Goal: Answer question/provide support: Share knowledge or assist other users

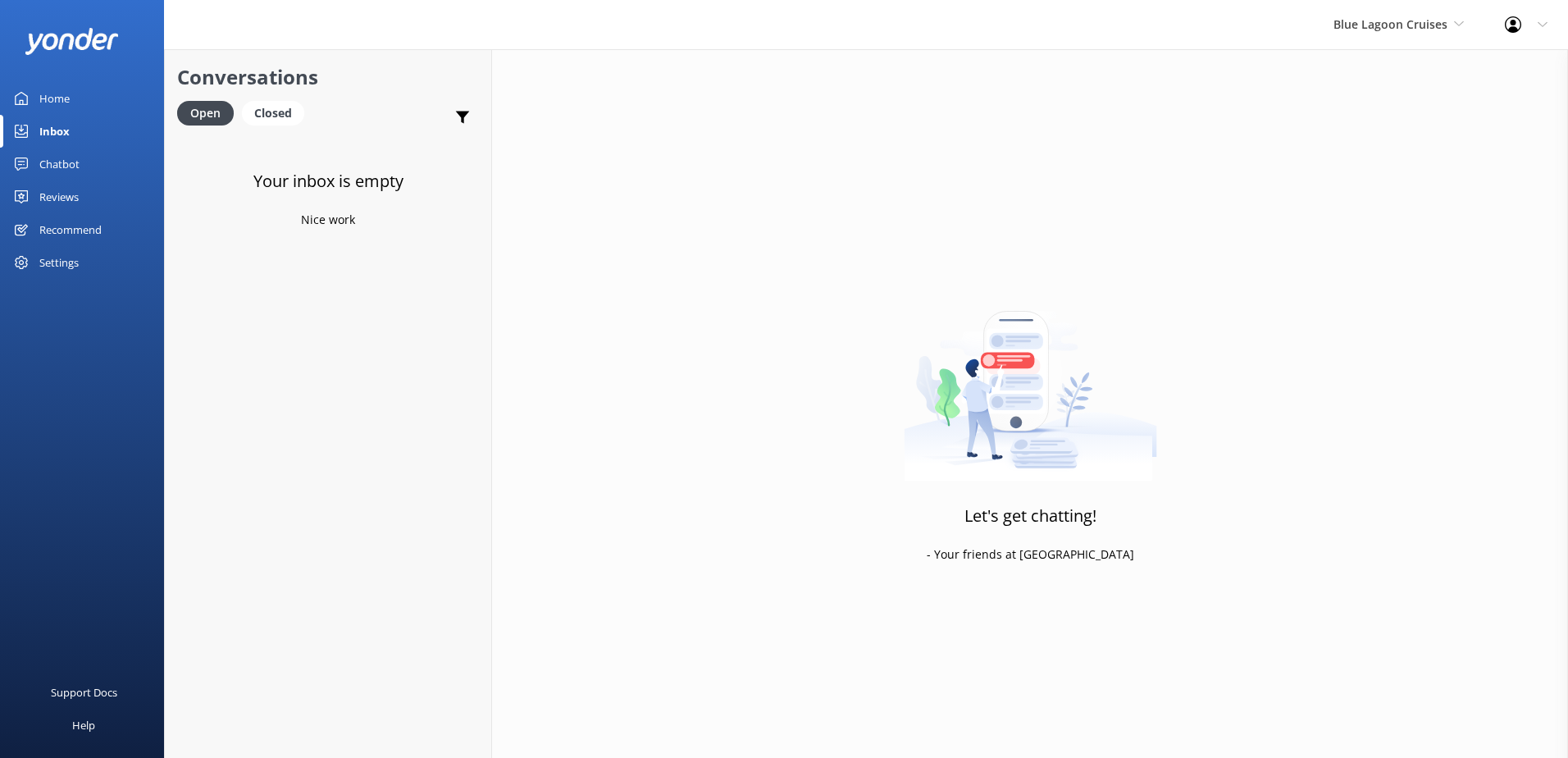
click at [1413, 38] on div "Blue Lagoon Cruises South Sea Sailing South Sea Cruises Malamala Beach Club Awe…" at bounding box center [1399, 24] width 172 height 49
click at [1437, 67] on link "South Sea Sailing" at bounding box center [1395, 68] width 164 height 40
click at [1382, 44] on div "South Sea Sailing South Sea Sailing South Sea Cruises Malamala Beach Club Aweso…" at bounding box center [1406, 24] width 154 height 49
click at [1400, 97] on link "South Sea Cruises" at bounding box center [1412, 108] width 164 height 40
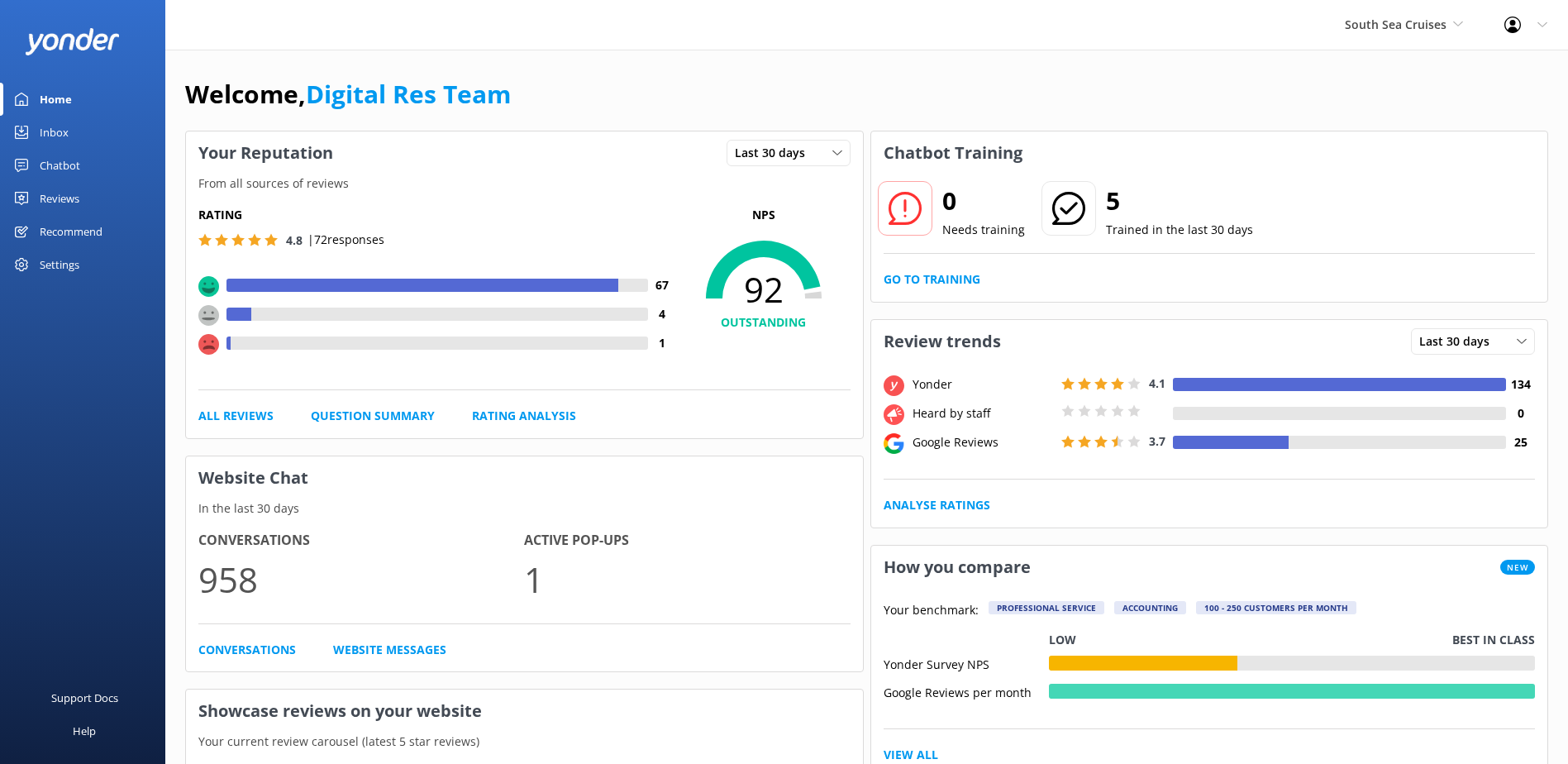
click at [33, 137] on link "Inbox" at bounding box center [82, 131] width 165 height 33
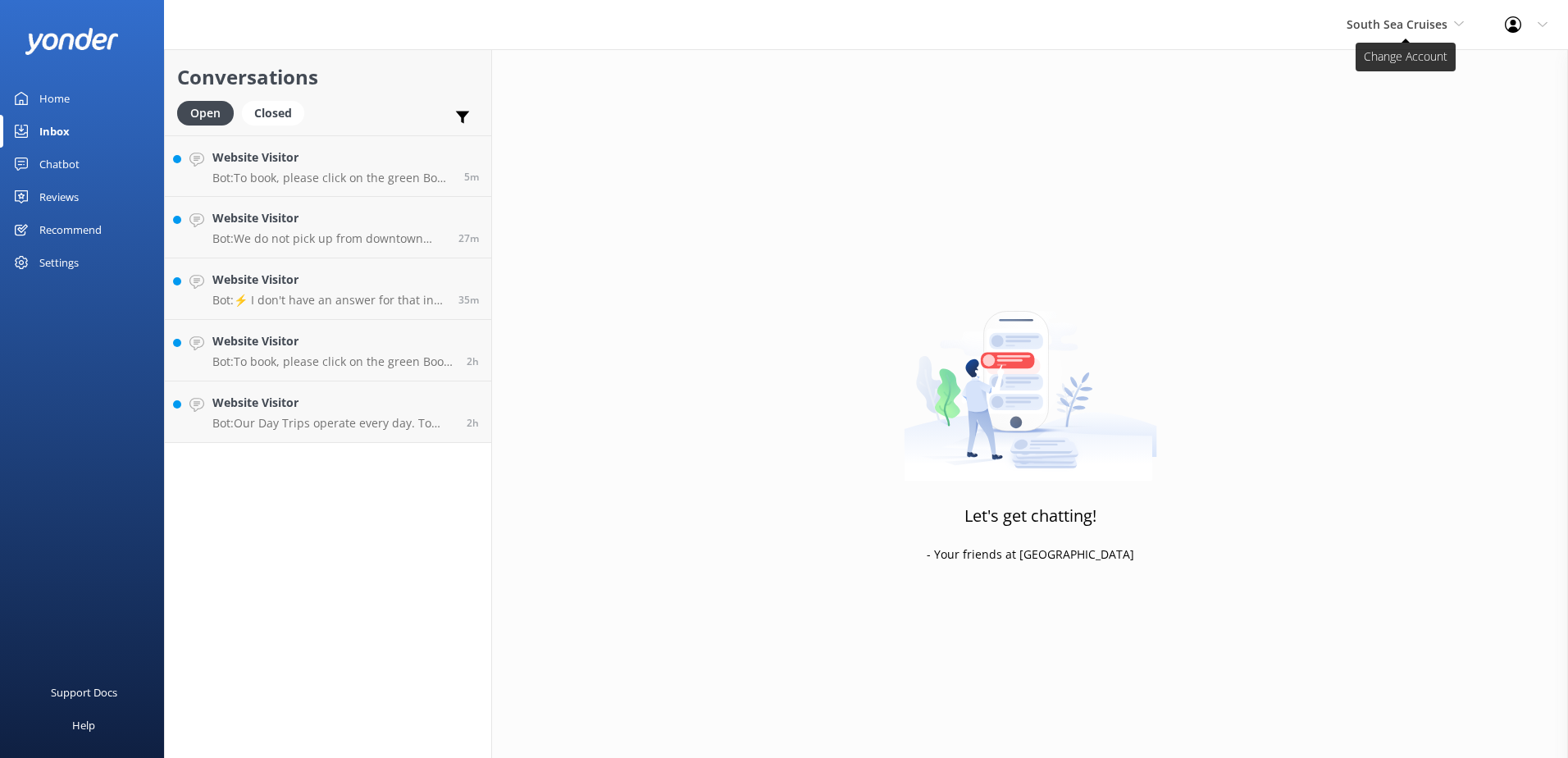
click at [1410, 32] on span "South Sea Cruises" at bounding box center [1405, 24] width 117 height 18
click at [1397, 93] on link "South Sea Cruises" at bounding box center [1408, 108] width 164 height 40
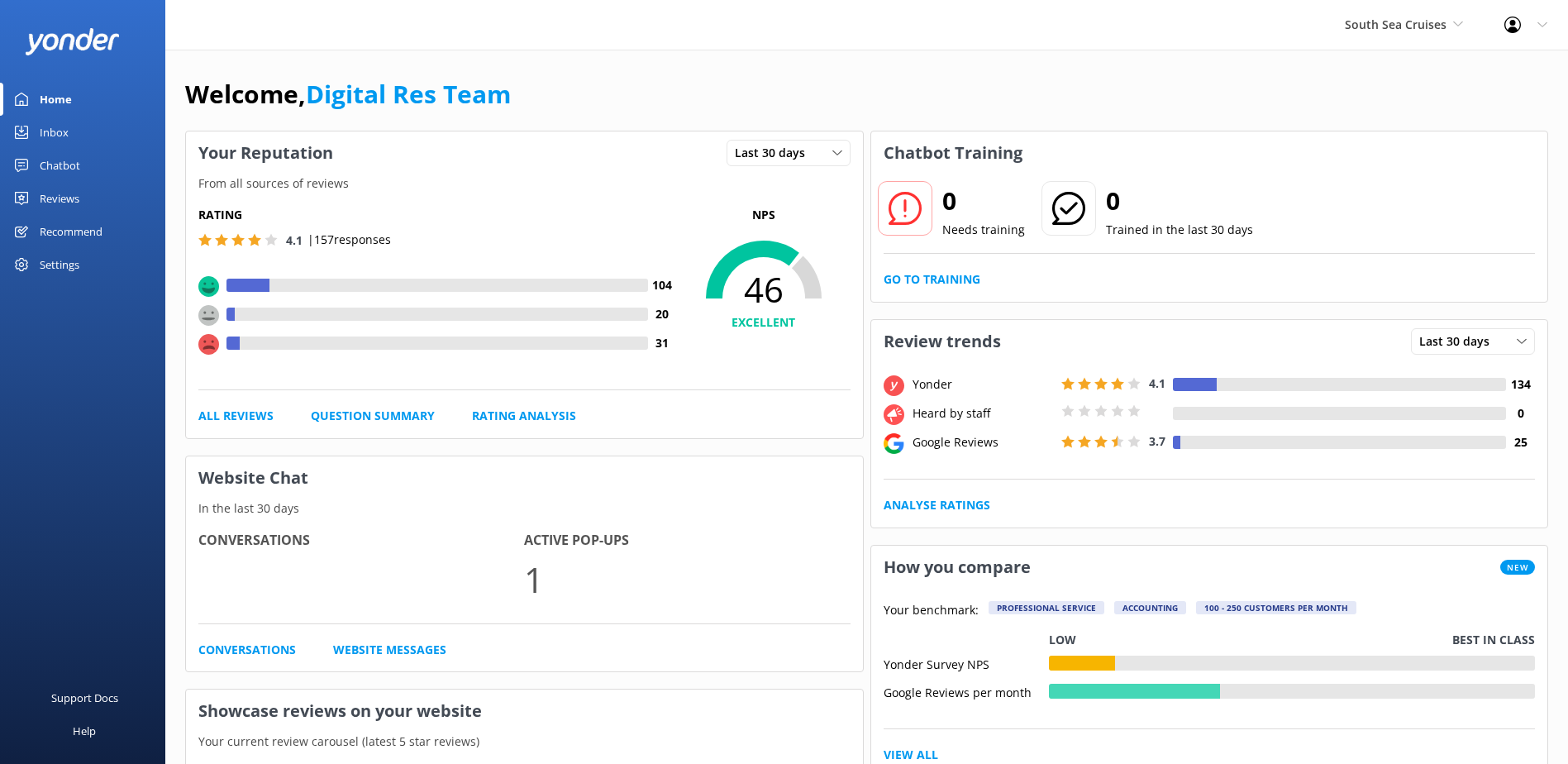
click at [75, 125] on link "Inbox" at bounding box center [82, 131] width 165 height 33
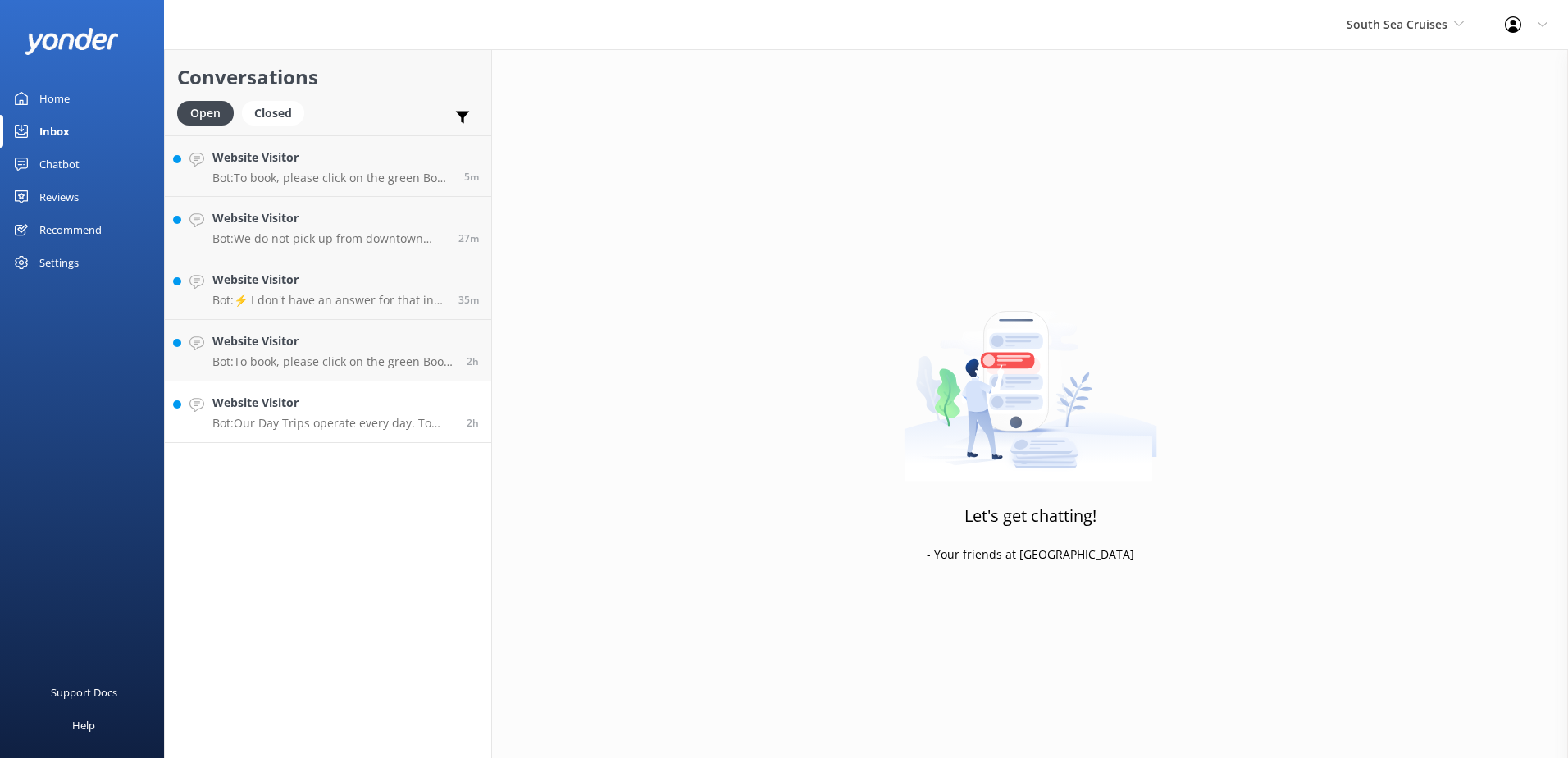
click at [382, 395] on h4 "Website Visitor" at bounding box center [334, 402] width 242 height 18
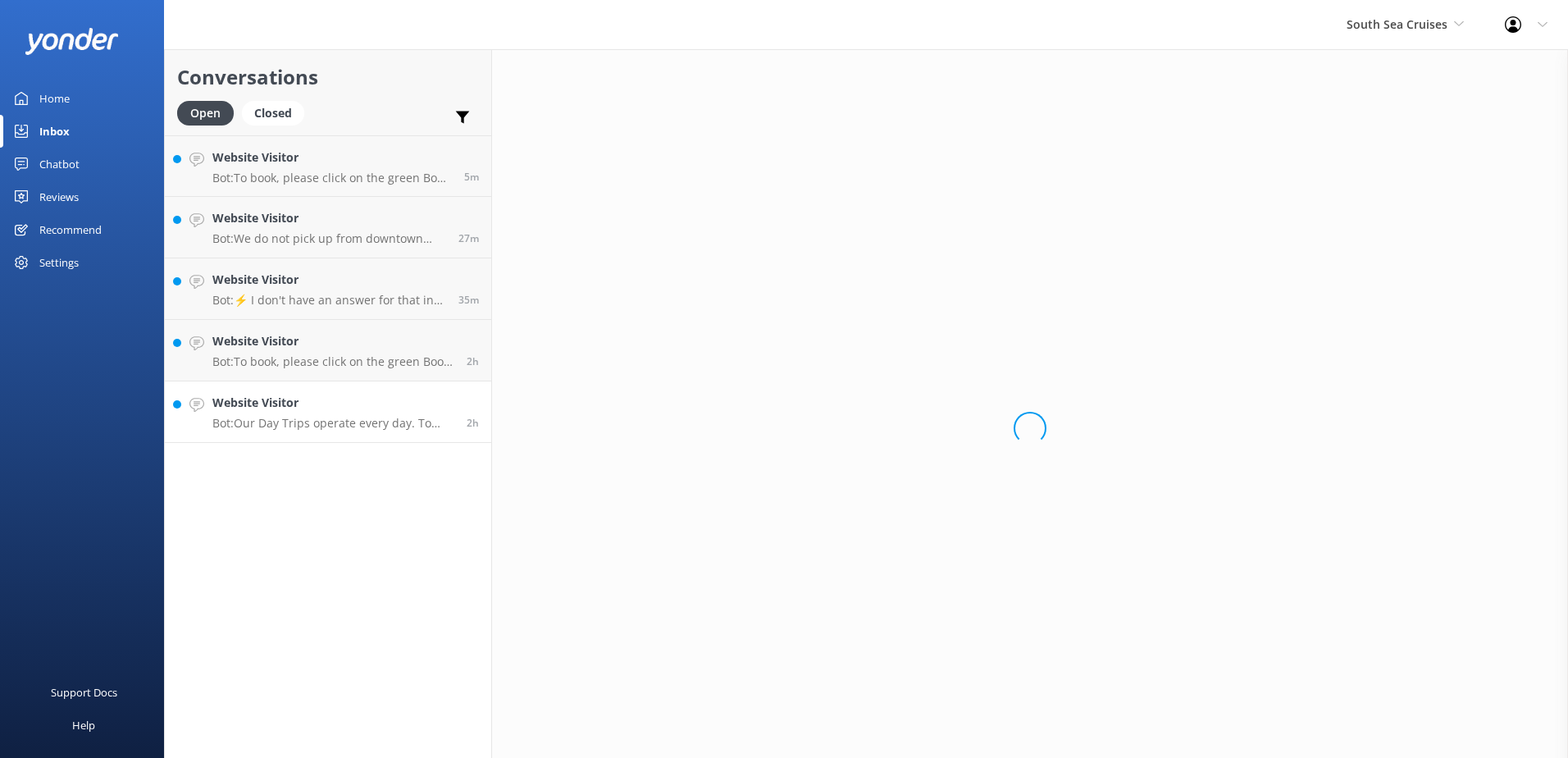
click at [366, 426] on p "Bot: Our Day Trips operate every day. To book, please visit https://southseacru…" at bounding box center [334, 423] width 242 height 15
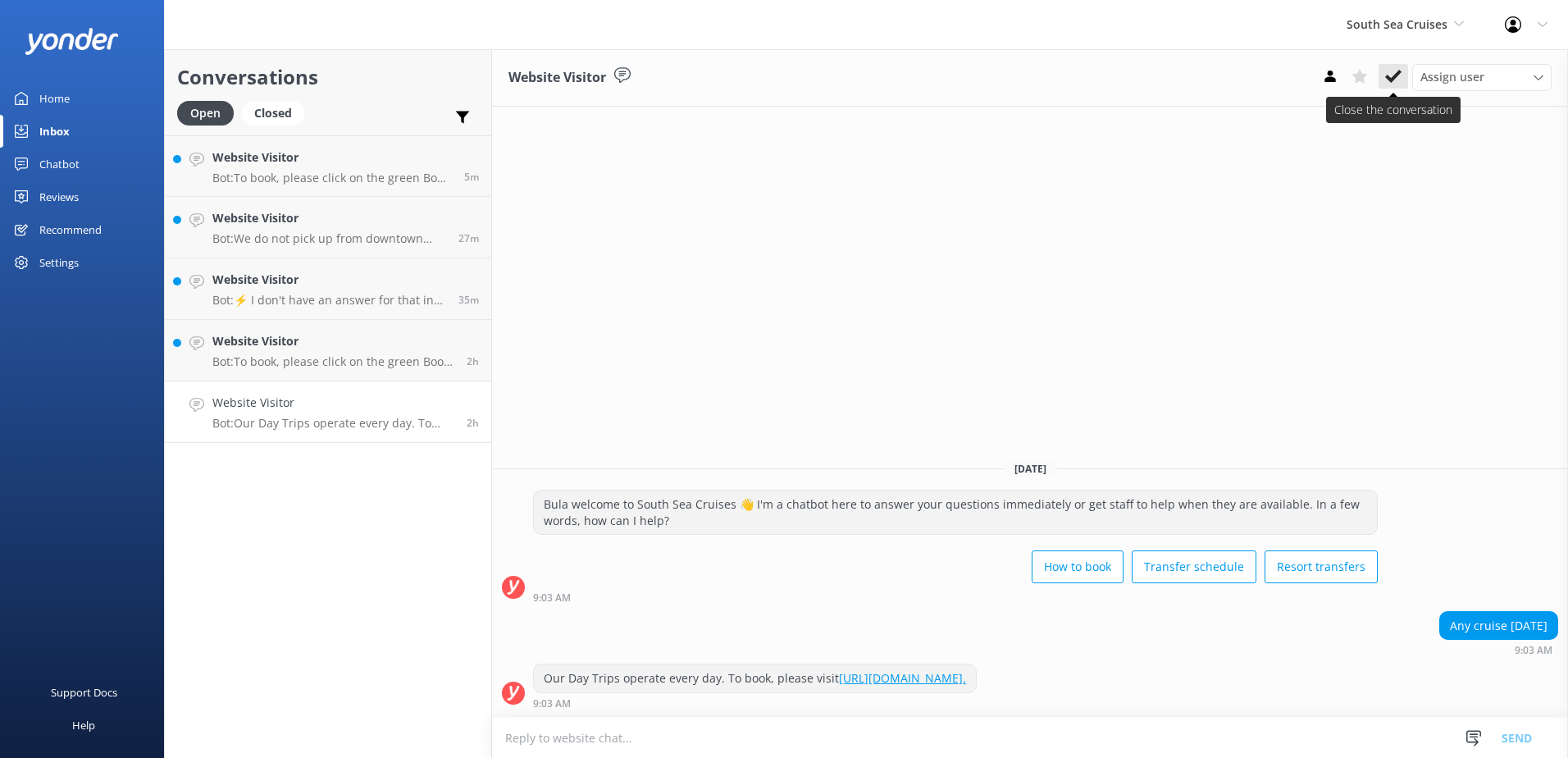
click at [1393, 78] on use at bounding box center [1393, 77] width 16 height 13
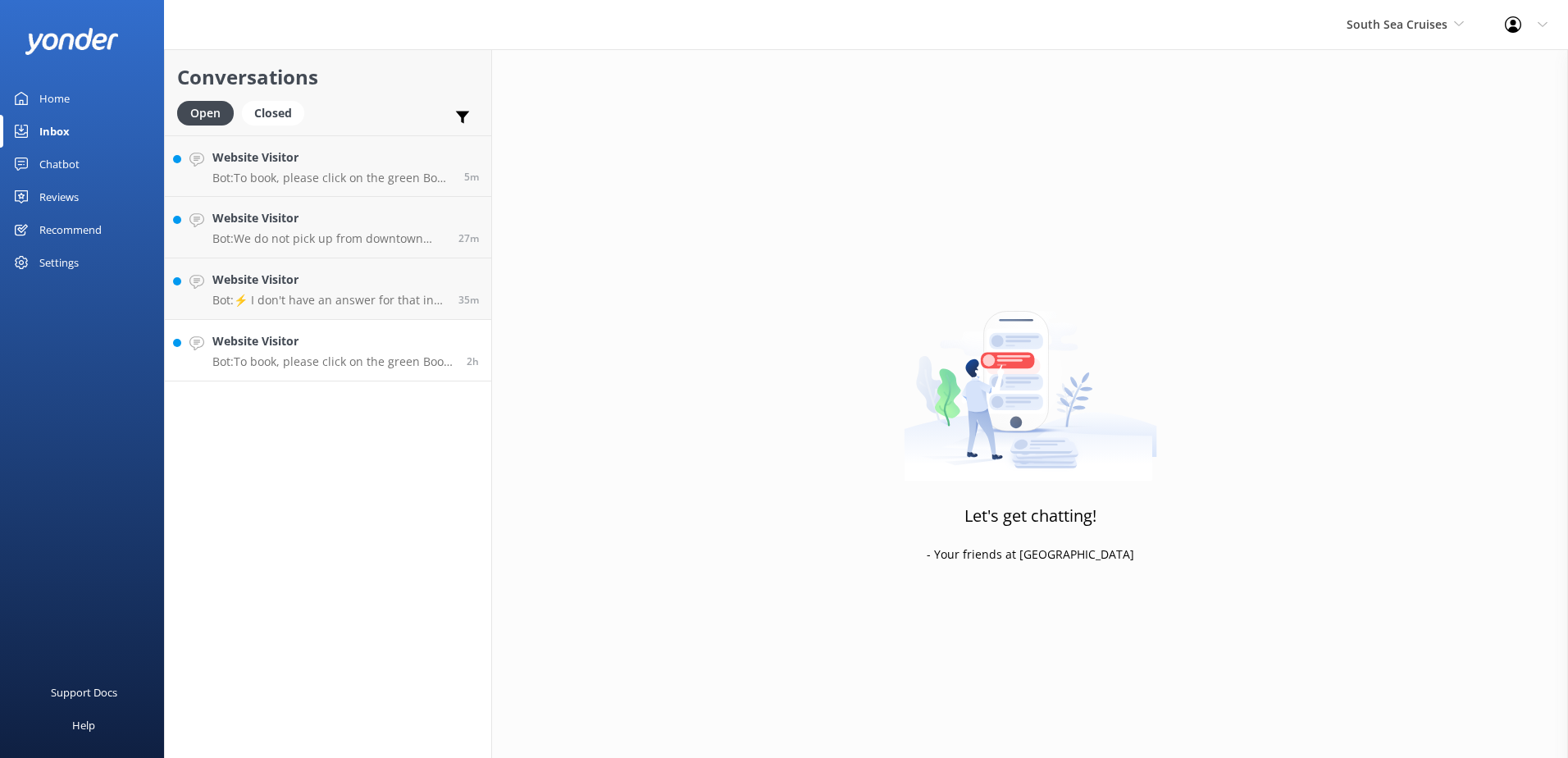
click at [298, 363] on p "Bot: To book, please click on the green Book Now button on our website and foll…" at bounding box center [334, 362] width 242 height 15
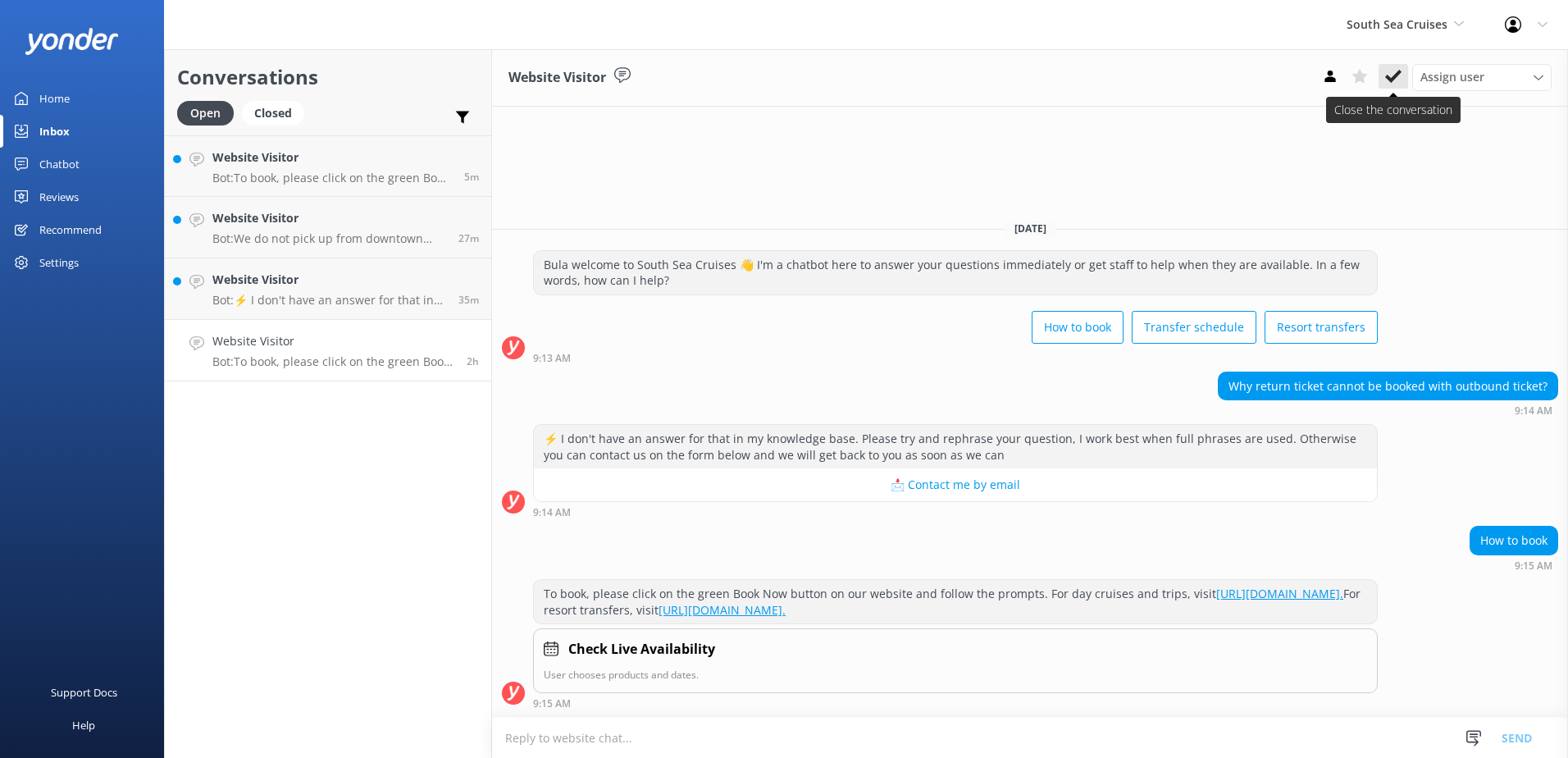
click at [1395, 74] on icon at bounding box center [1393, 76] width 16 height 16
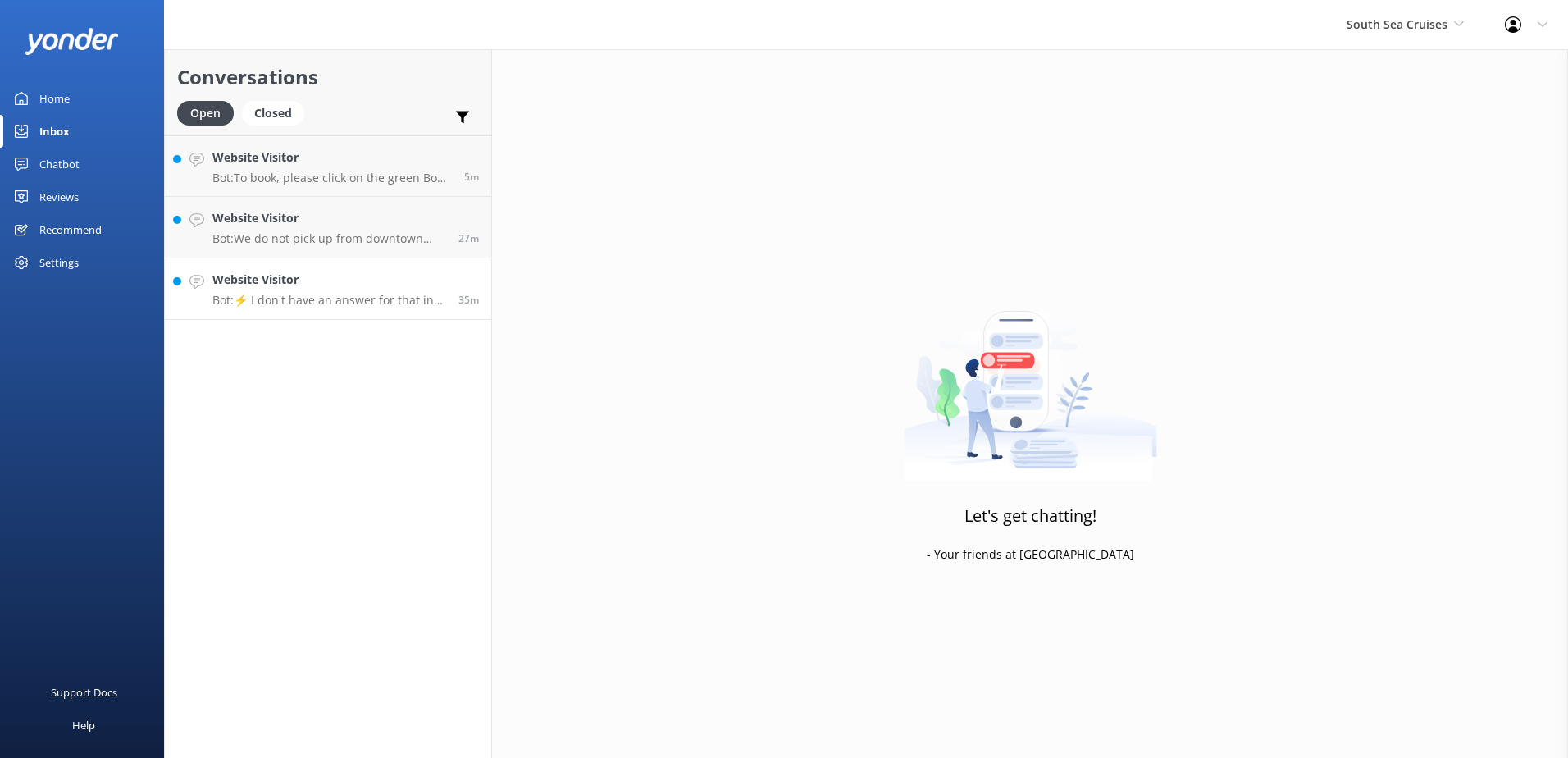
click at [308, 303] on p "Bot: ⚡ I don't have an answer for that in my knowledge base. Please try and rep…" at bounding box center [330, 300] width 234 height 15
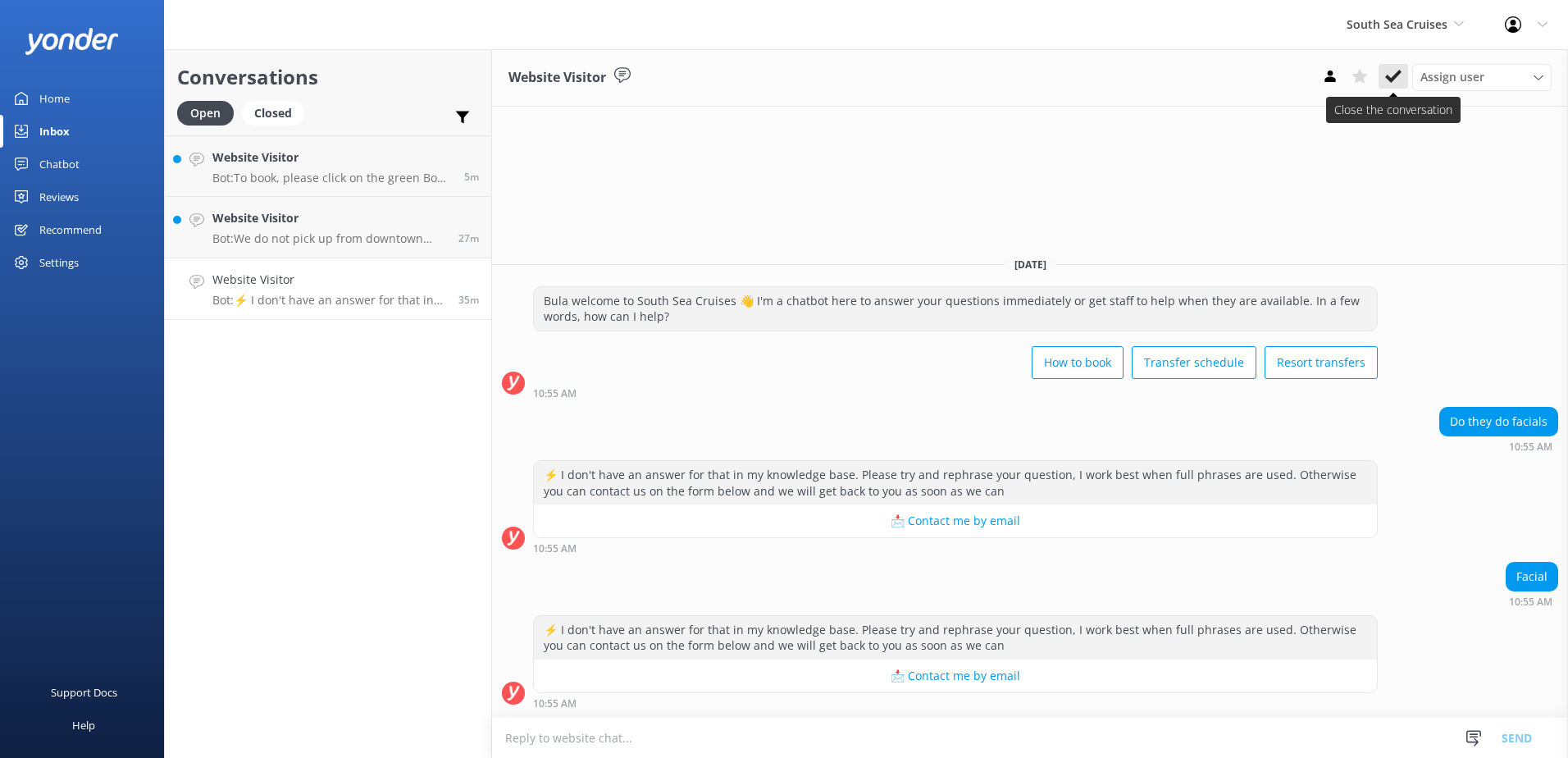
click at [1399, 82] on icon at bounding box center [1393, 76] width 16 height 16
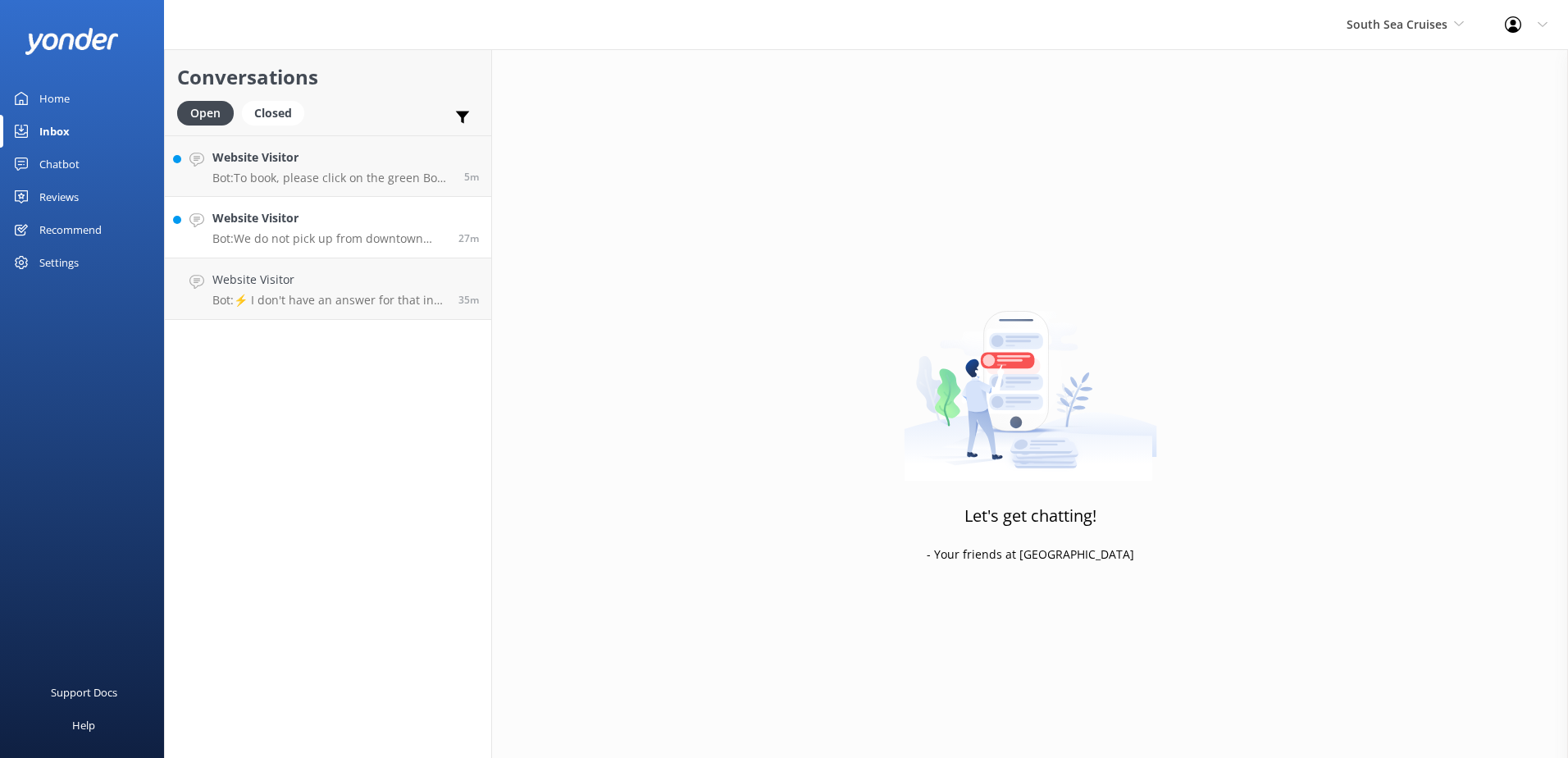
click at [368, 231] on div "Website Visitor Bot: We do not pick up from downtown Nadi hotels. Please refer …" at bounding box center [330, 227] width 234 height 36
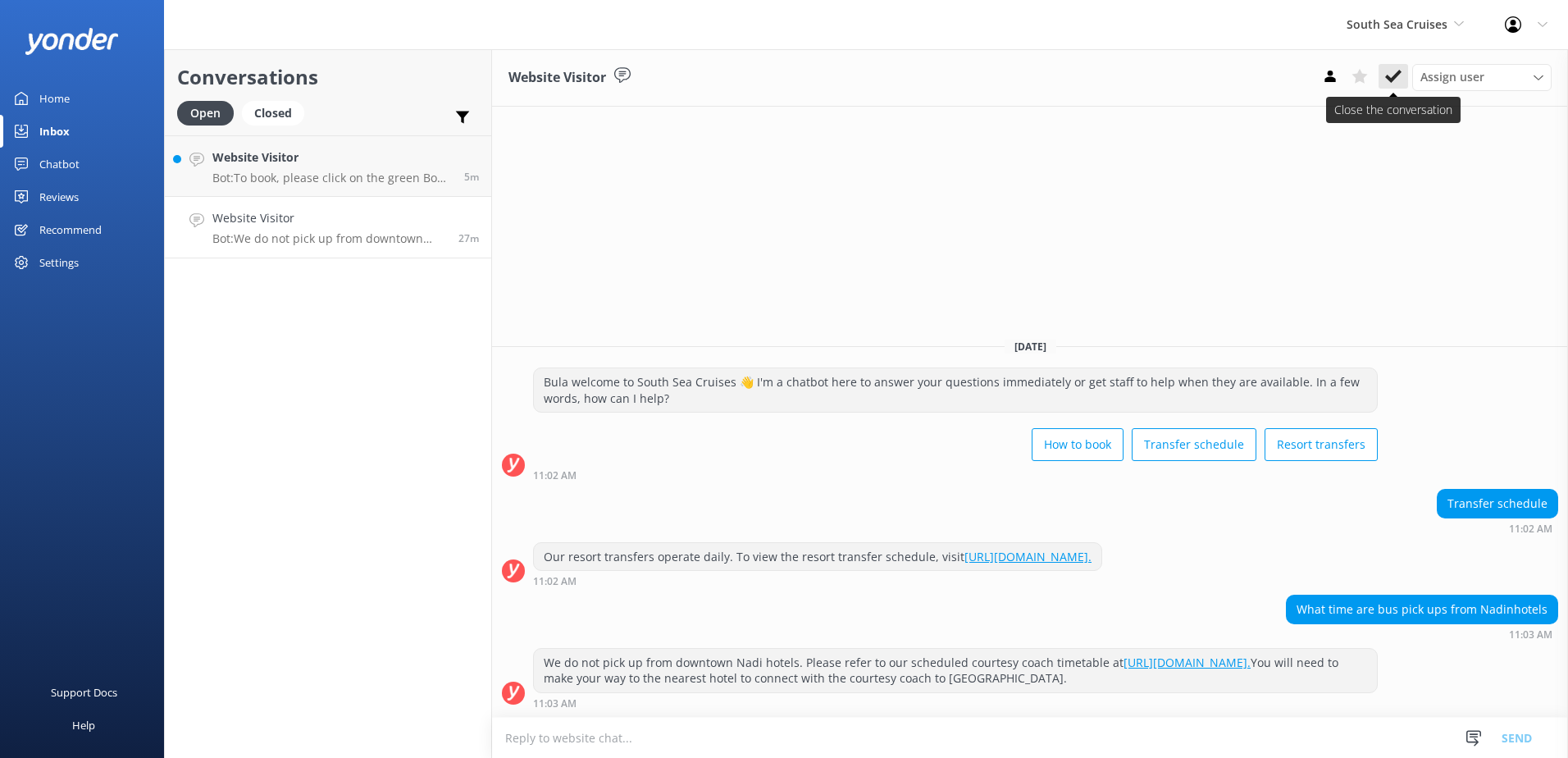
click at [1403, 68] on button at bounding box center [1393, 76] width 29 height 24
click at [355, 148] on h4 "Website Visitor" at bounding box center [332, 156] width 240 height 18
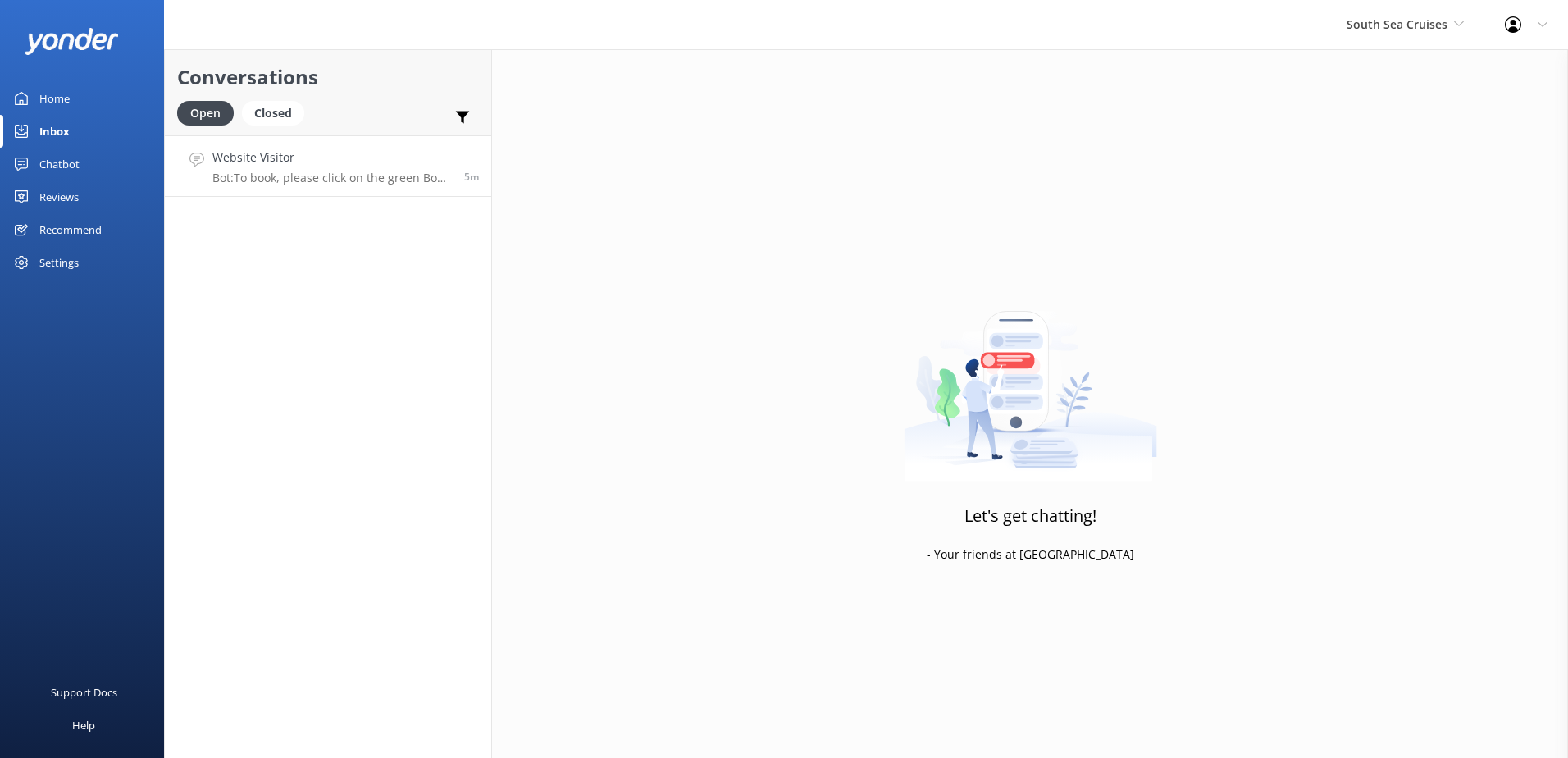
click at [415, 169] on div "Website Visitor Bot: To book, please click on the green Book Now button on our …" at bounding box center [332, 166] width 240 height 35
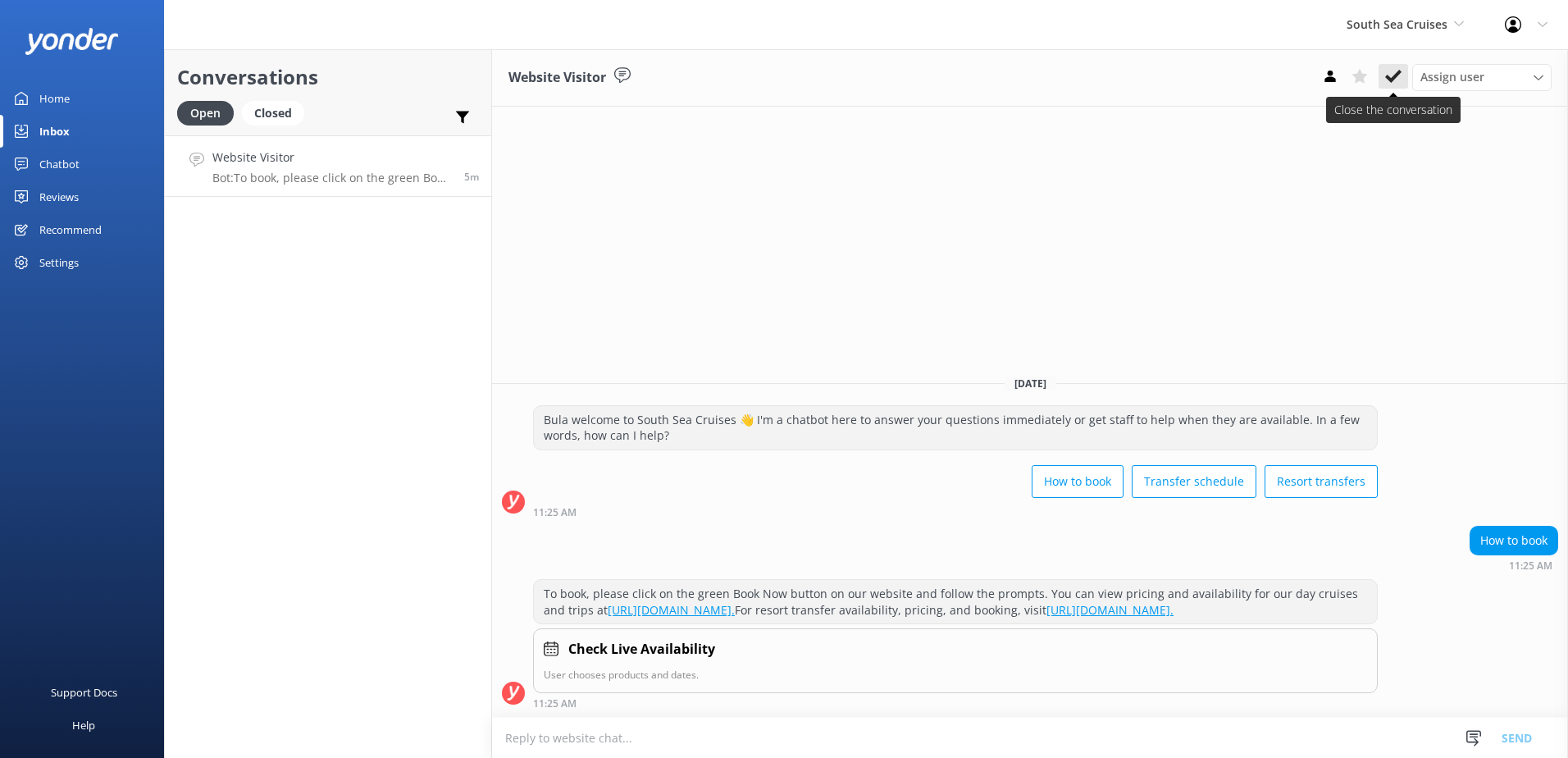
click at [1394, 74] on icon at bounding box center [1393, 76] width 16 height 16
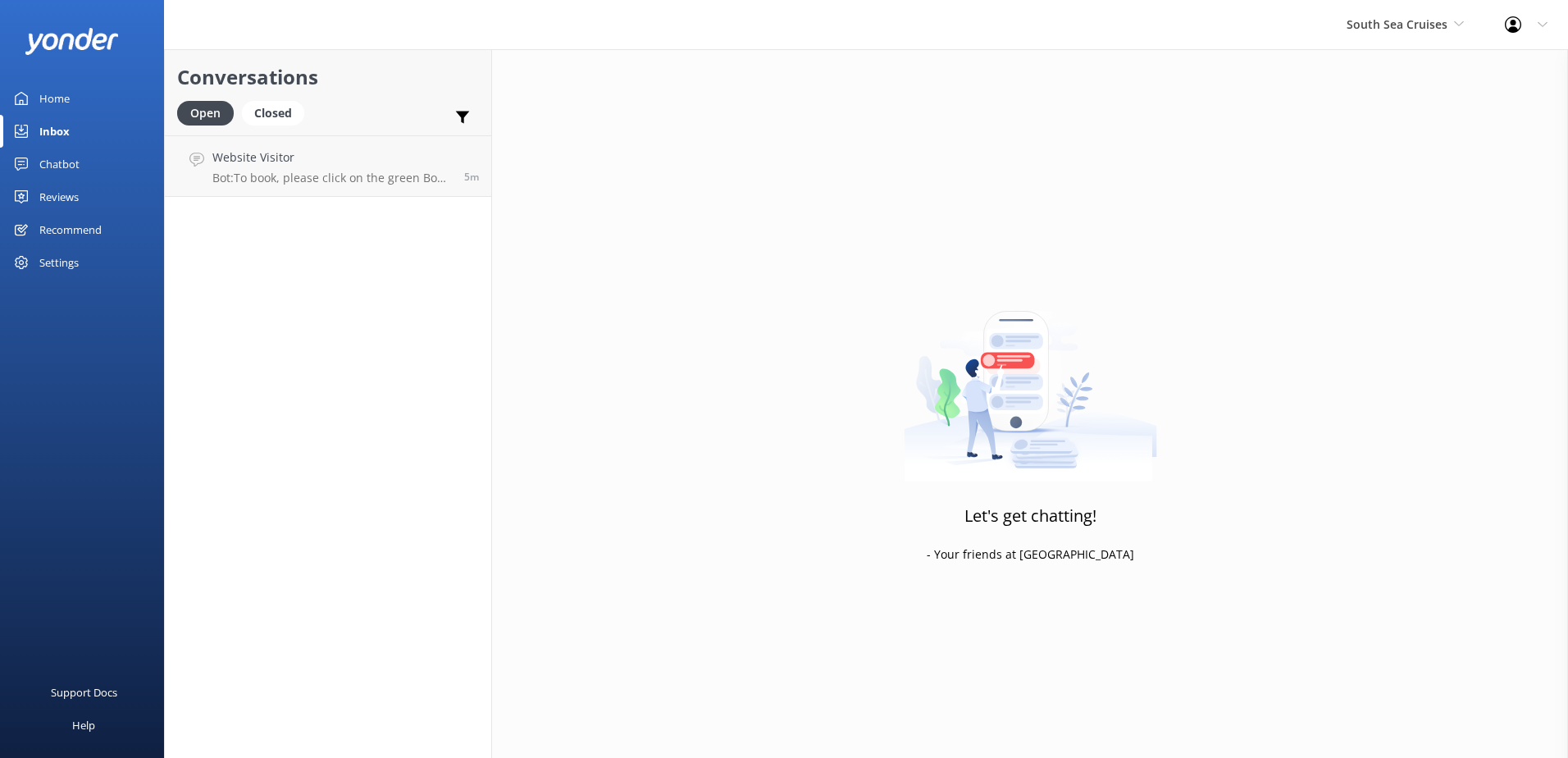
click at [1423, 34] on div "South Sea Cruises South Sea Sailing South Sea Cruises Malamala Beach Club Aweso…" at bounding box center [1406, 24] width 158 height 49
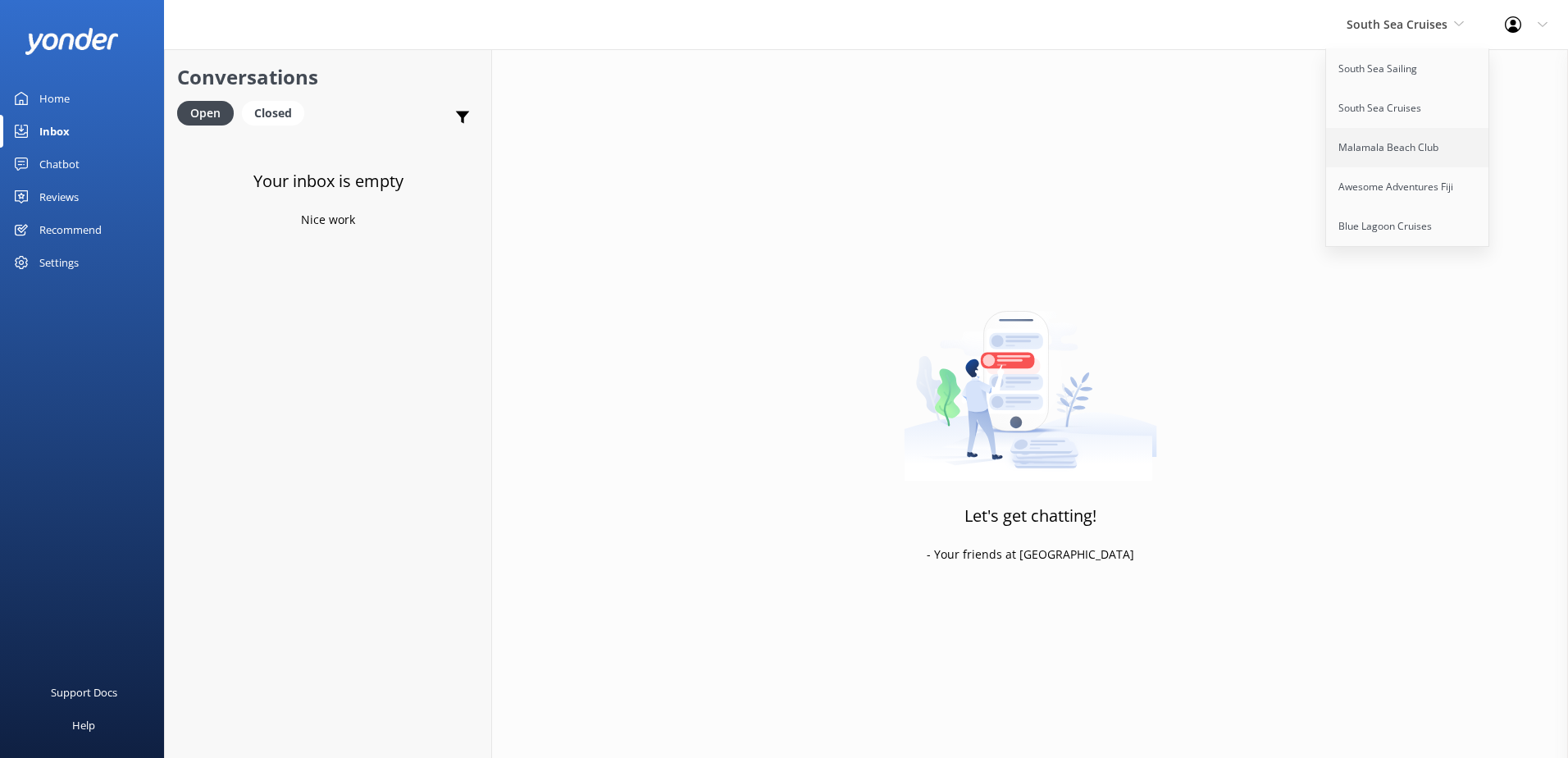
click at [1412, 133] on link "Malamala Beach Club" at bounding box center [1408, 147] width 164 height 40
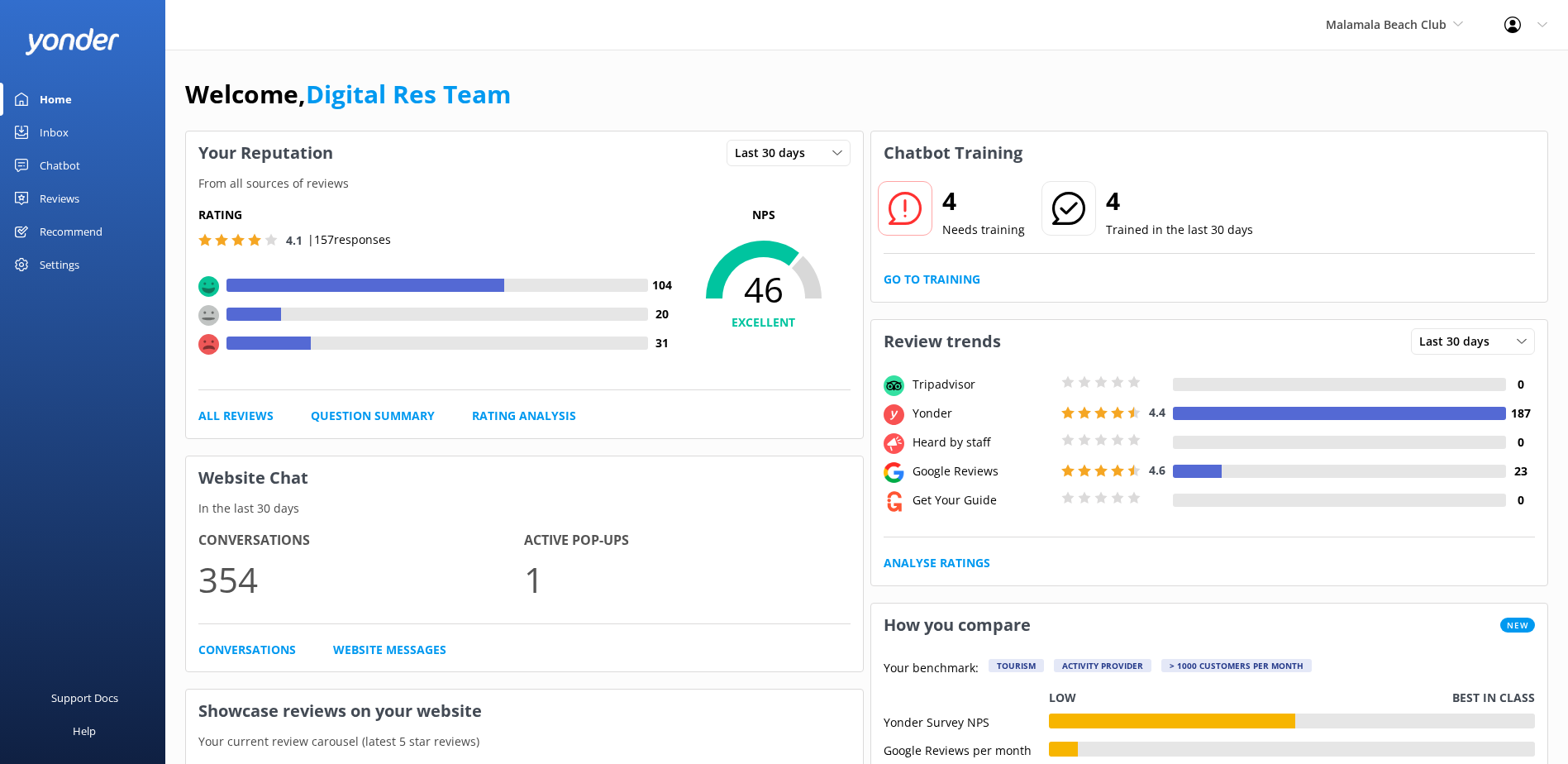
click at [980, 274] on div "Go to Training" at bounding box center [1209, 279] width 652 height 18
click at [965, 276] on link "Go to Training" at bounding box center [931, 279] width 97 height 18
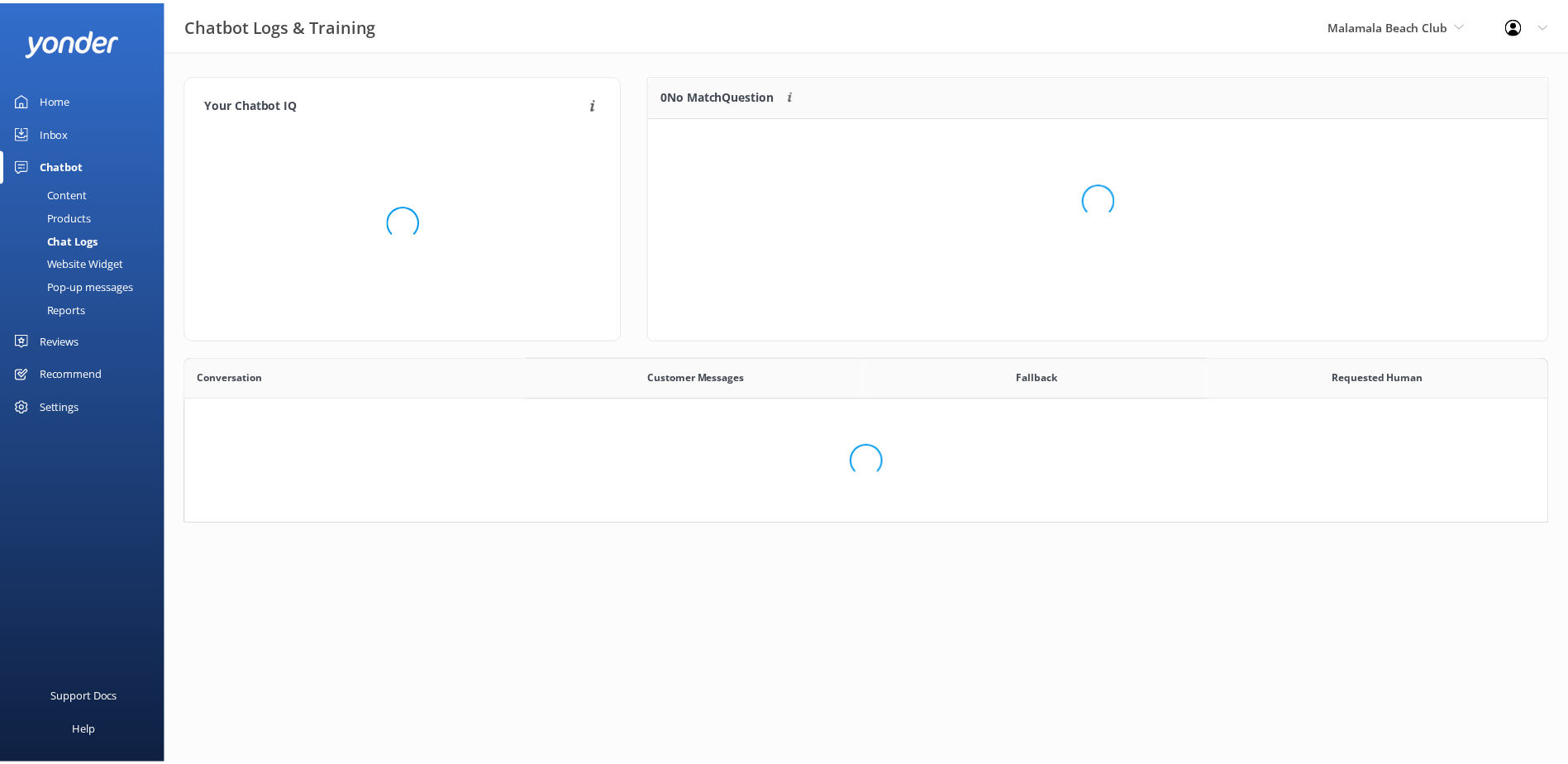
scroll to position [567, 1348]
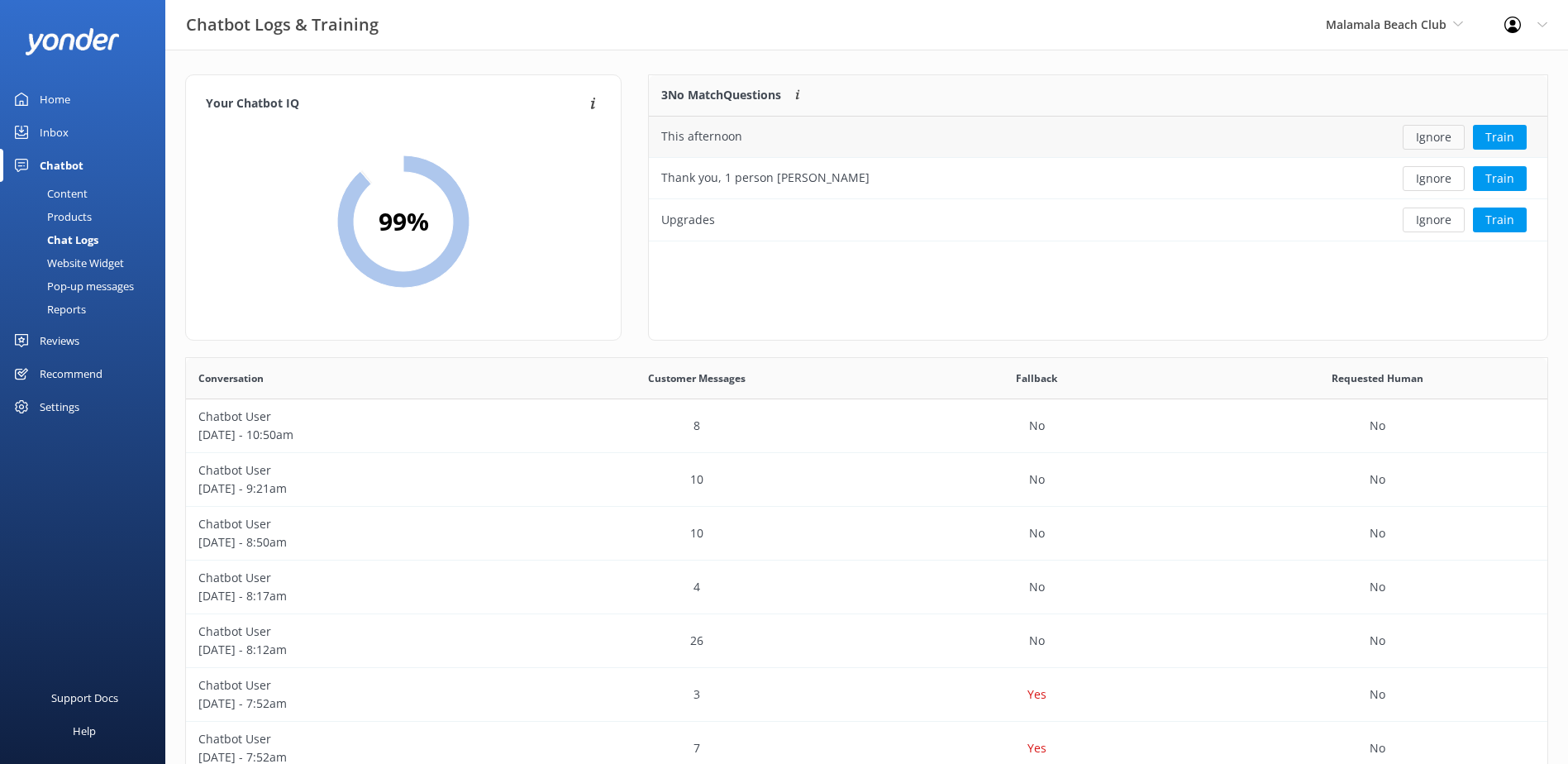
click at [1460, 132] on button "Ignore" at bounding box center [1433, 137] width 62 height 25
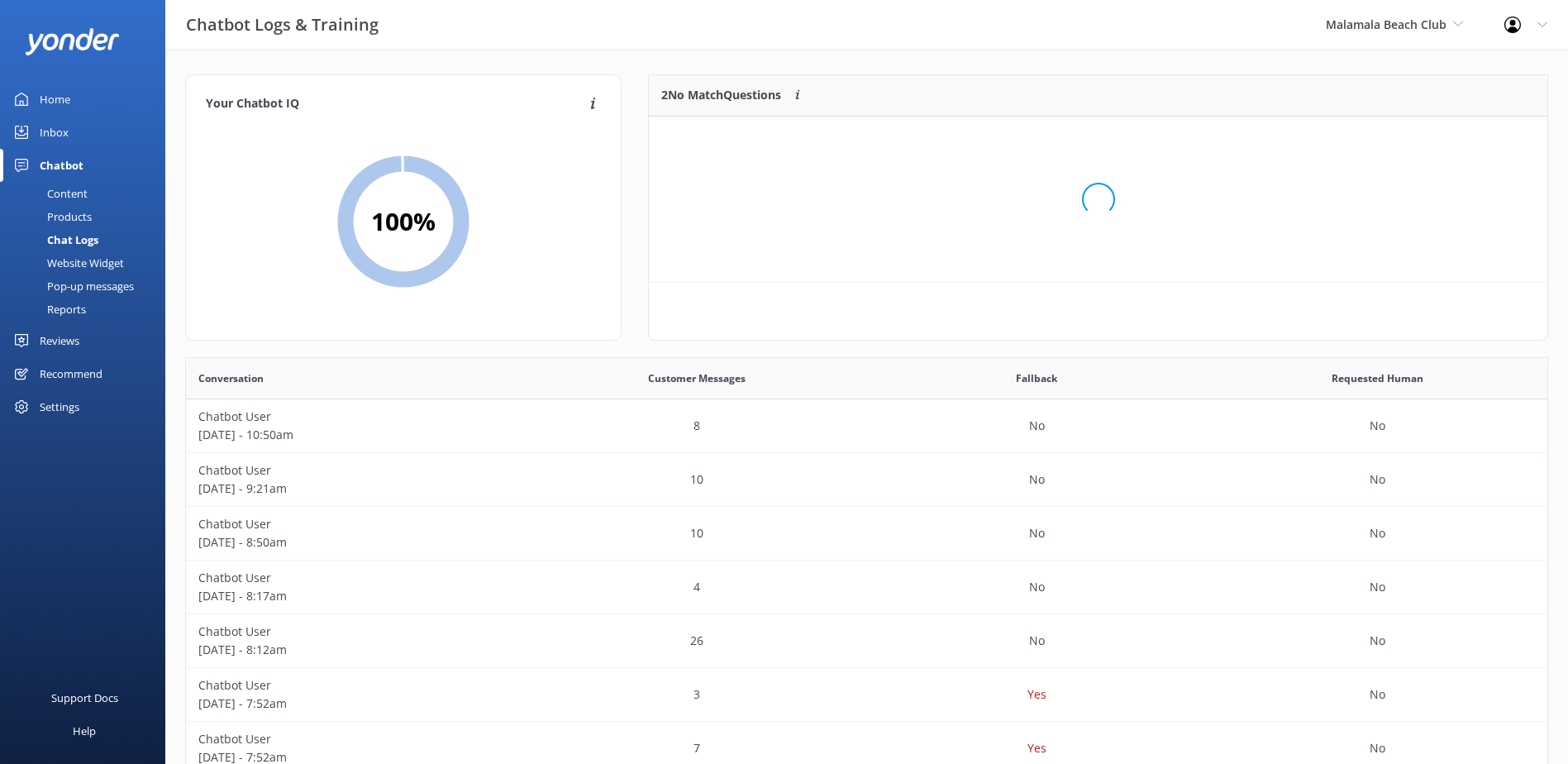
scroll to position [113, 885]
click at [1443, 133] on button "Ignore" at bounding box center [1433, 137] width 62 height 25
click at [1443, 142] on button "Ignore" at bounding box center [1433, 137] width 62 height 25
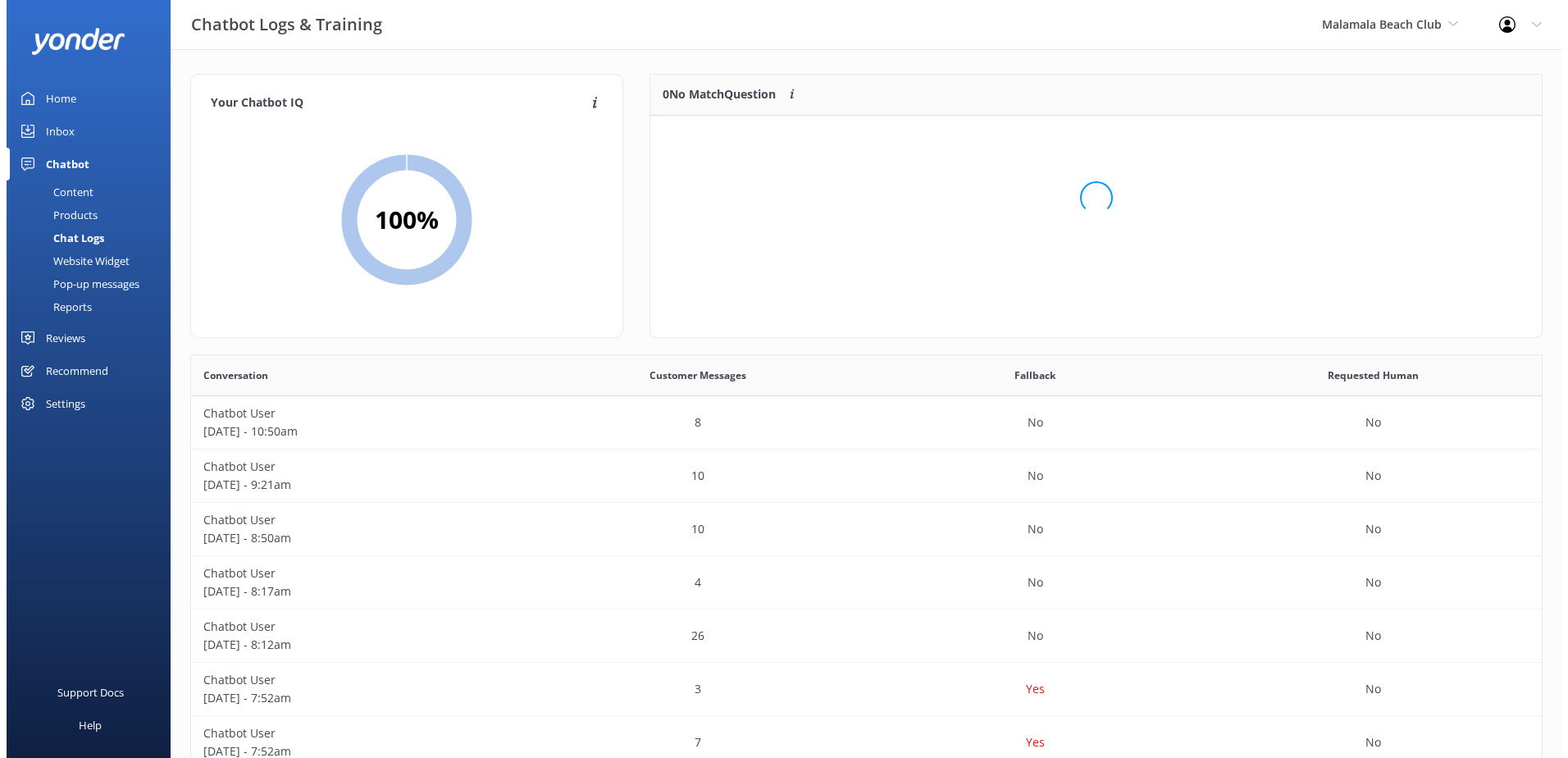
scroll to position [193, 878]
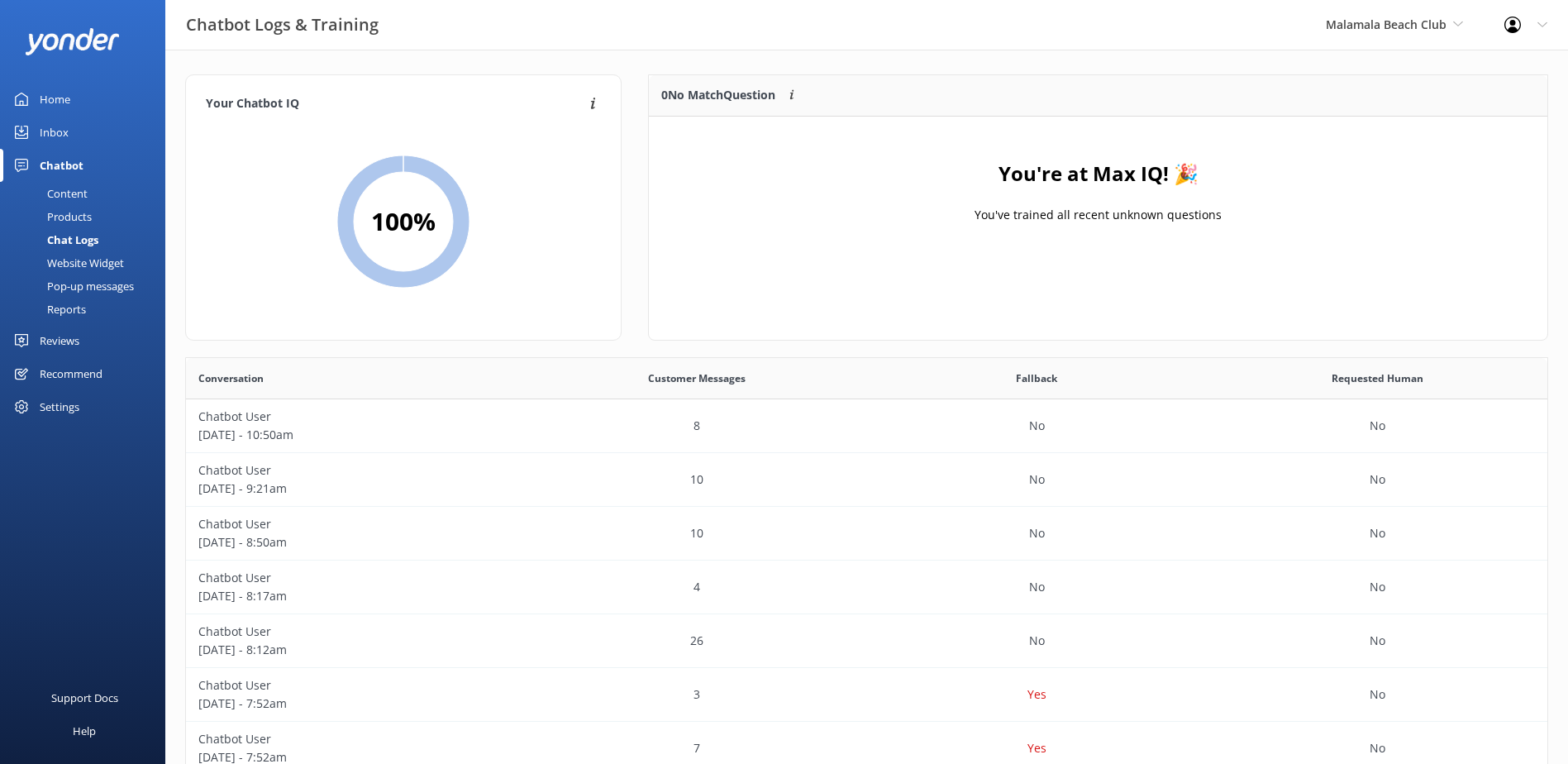
click at [71, 148] on link "Inbox" at bounding box center [82, 131] width 165 height 33
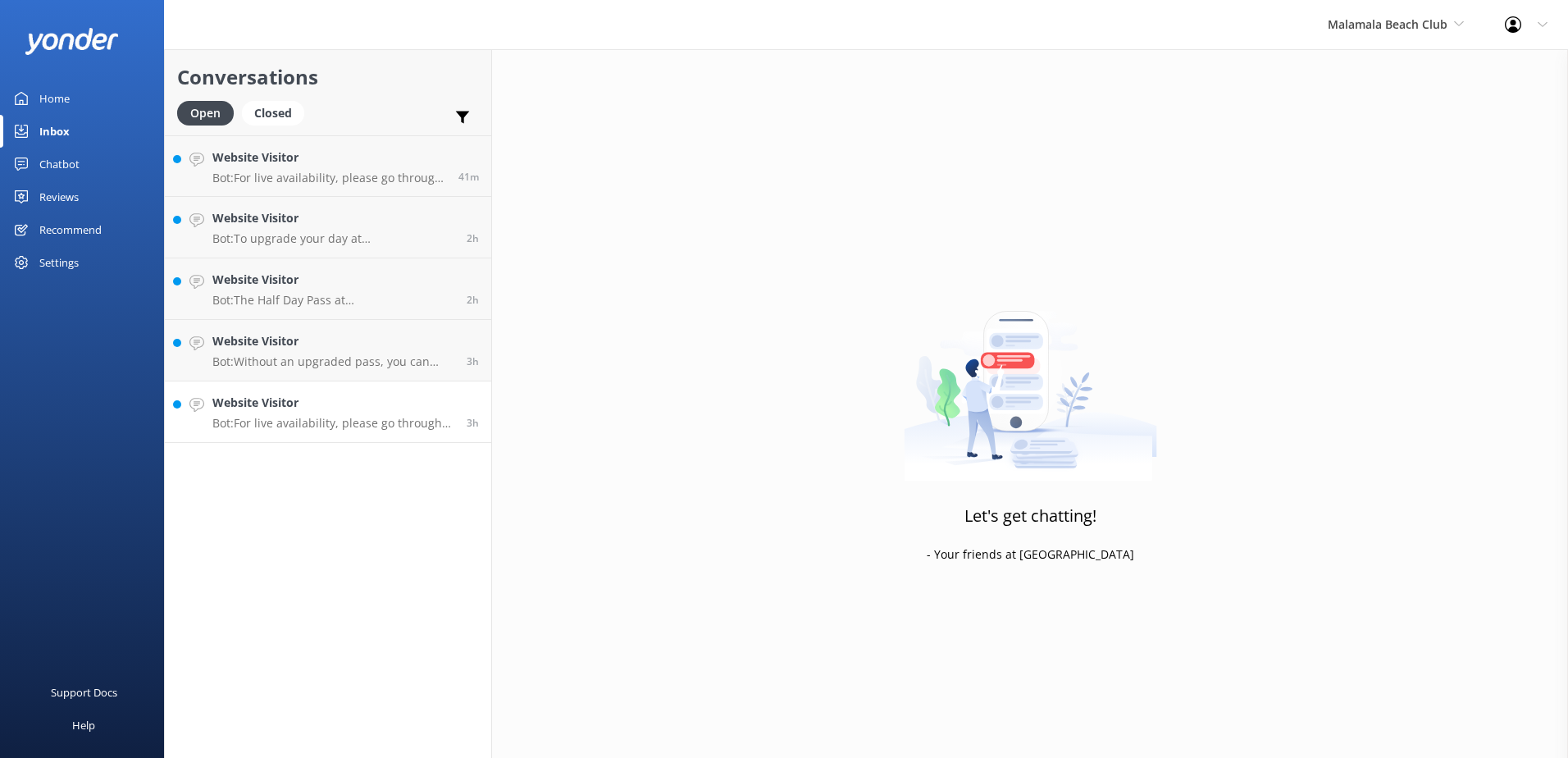
click at [335, 432] on link "Website Visitor Bot: For live availability, please go through our booking proce…" at bounding box center [328, 411] width 326 height 61
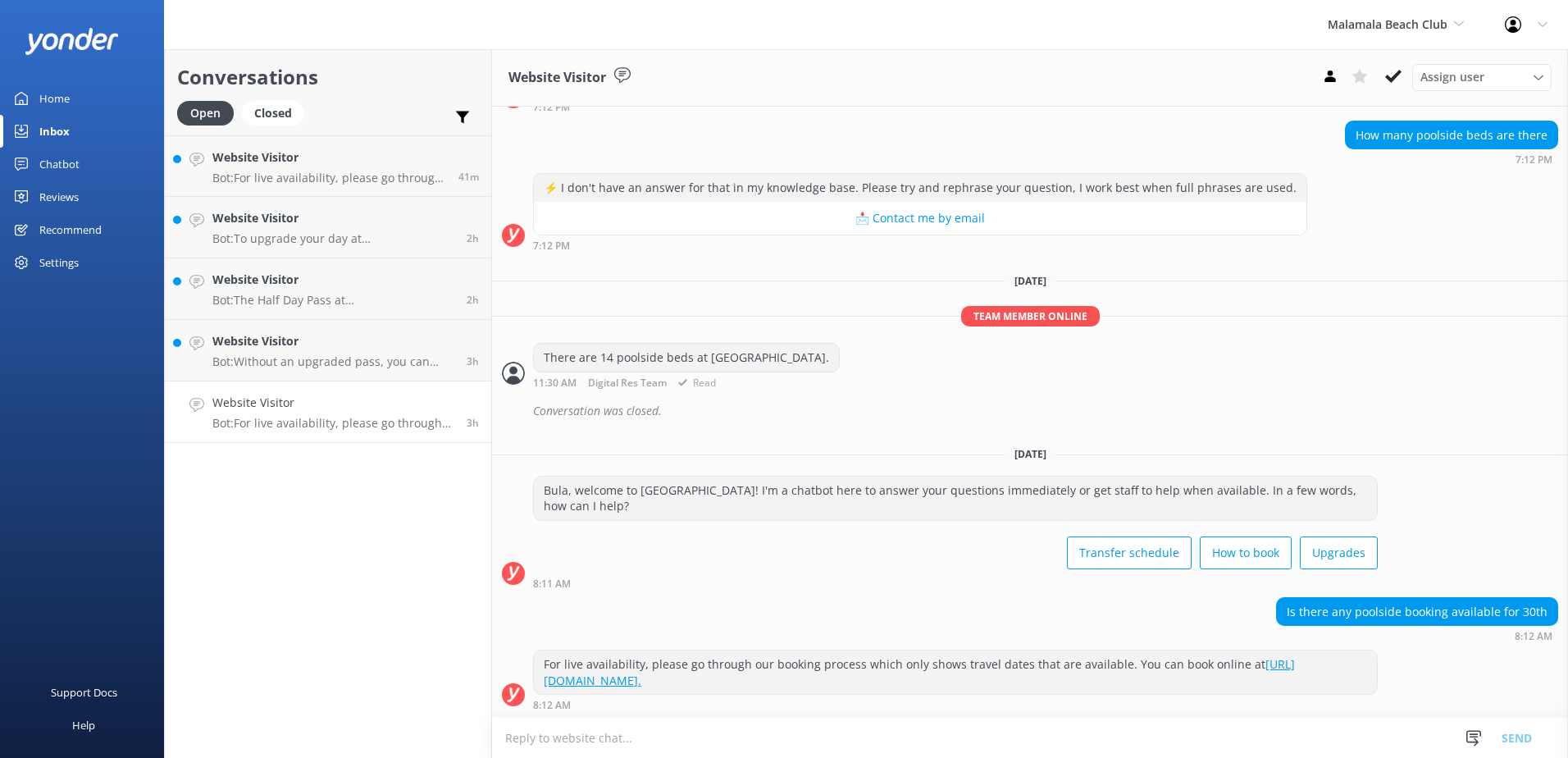
scroll to position [2016, 0]
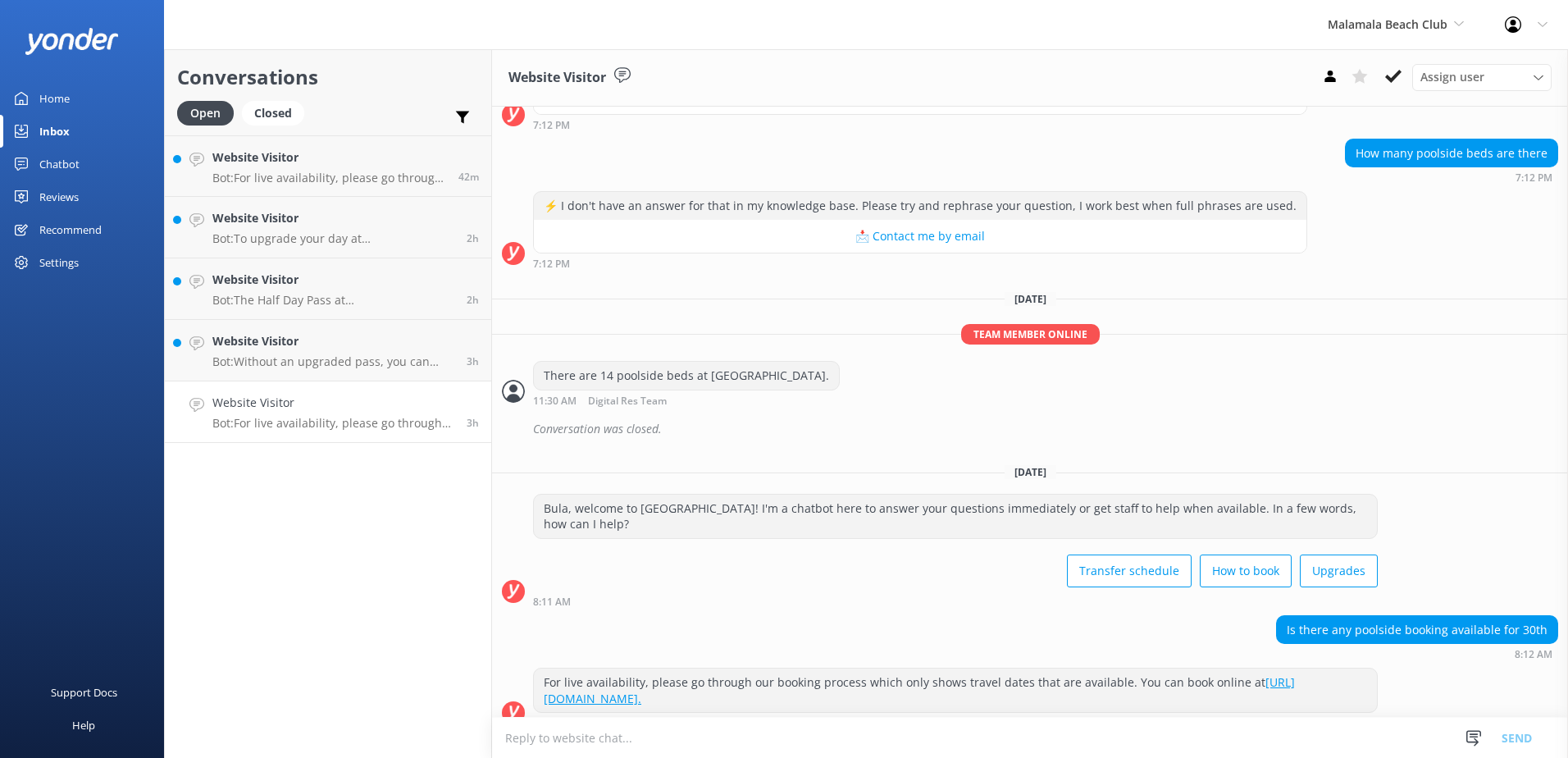
scroll to position [2016, 0]
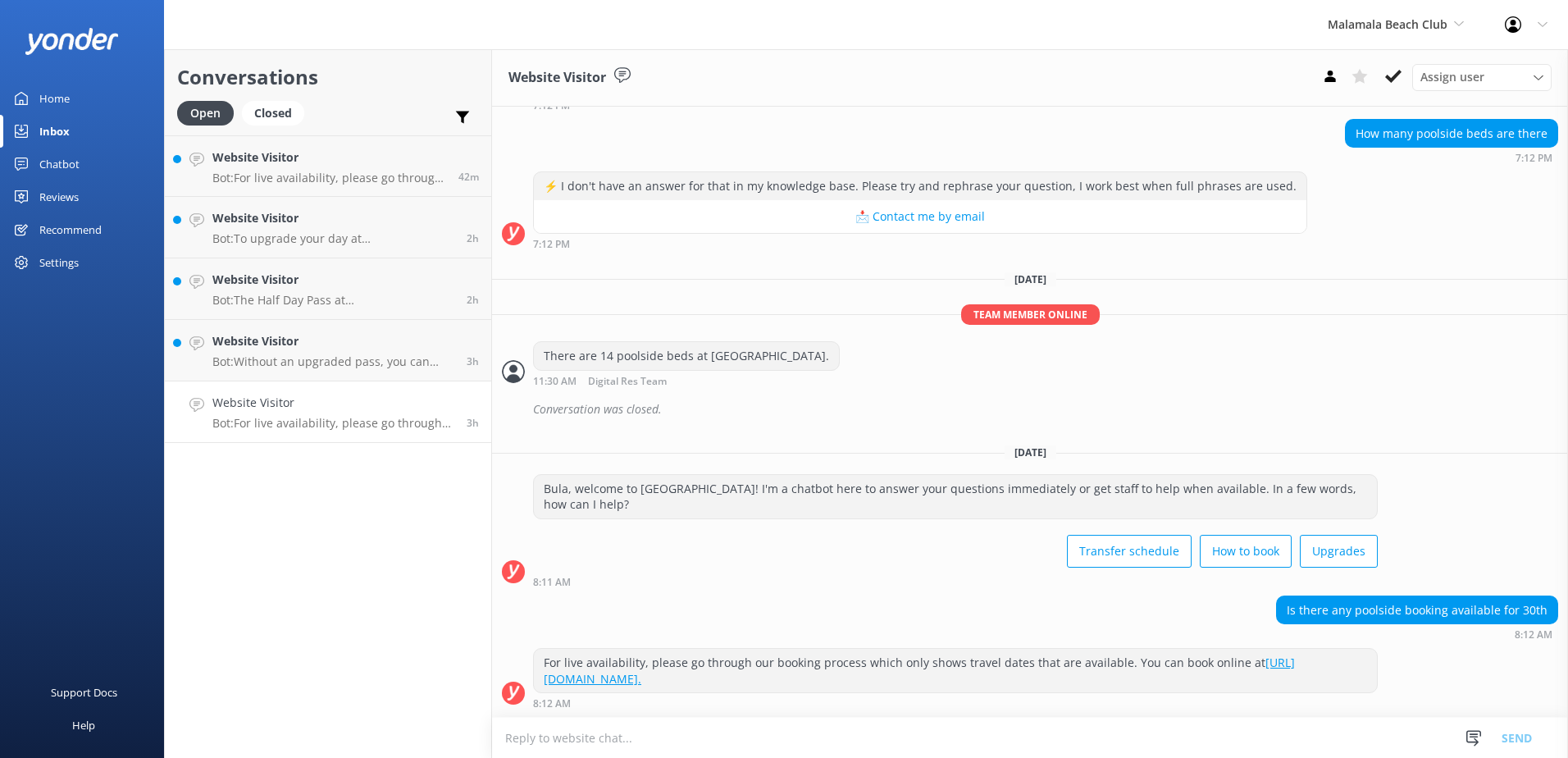
click at [645, 738] on textarea at bounding box center [1030, 738] width 1076 height 40
type textarea "Kindly be advised that all poolside bed is fully booked out for the [DATE]."
click at [1512, 736] on button "Send" at bounding box center [1517, 737] width 61 height 41
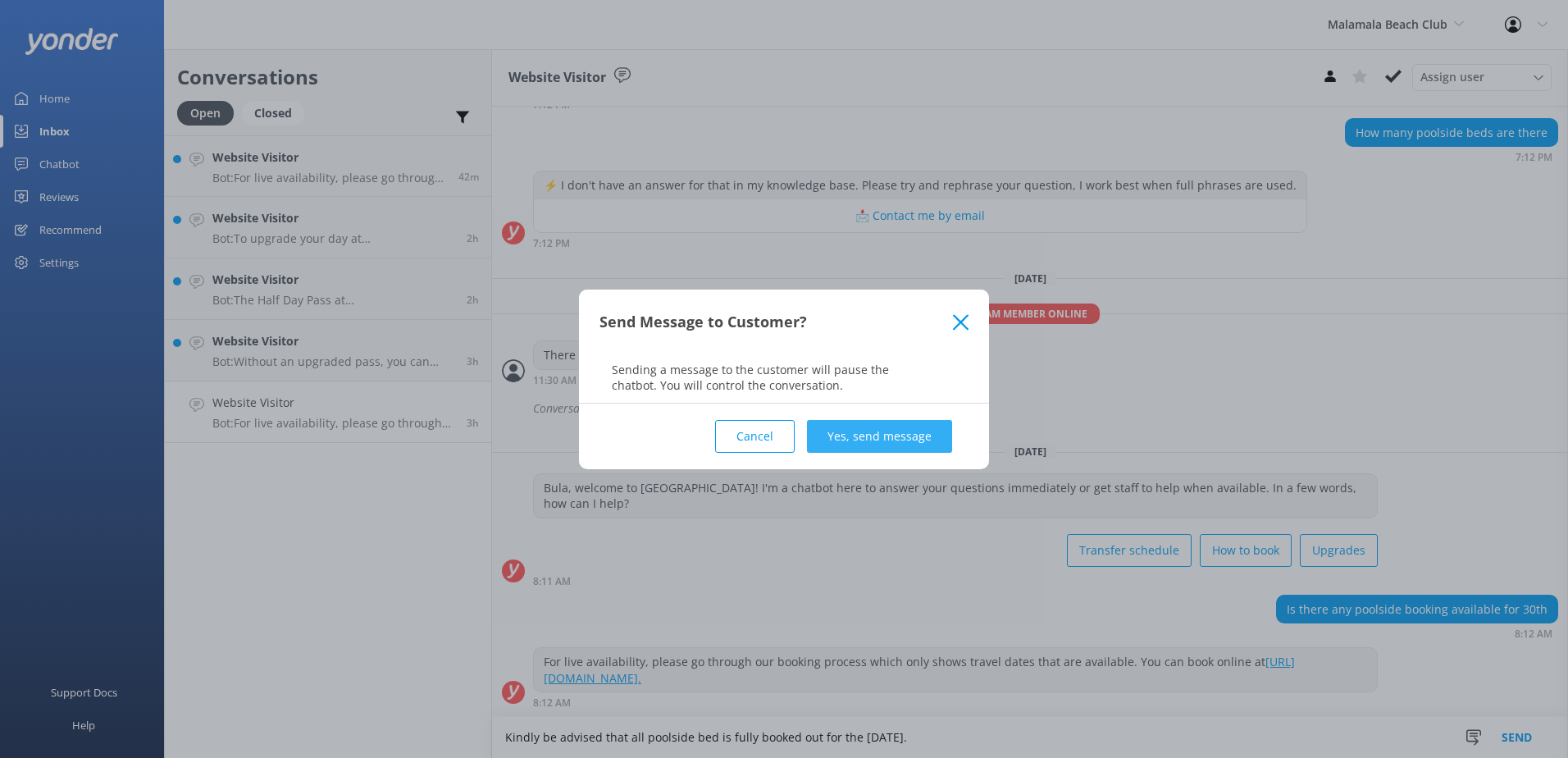
click at [894, 443] on button "Yes, send message" at bounding box center [879, 436] width 146 height 33
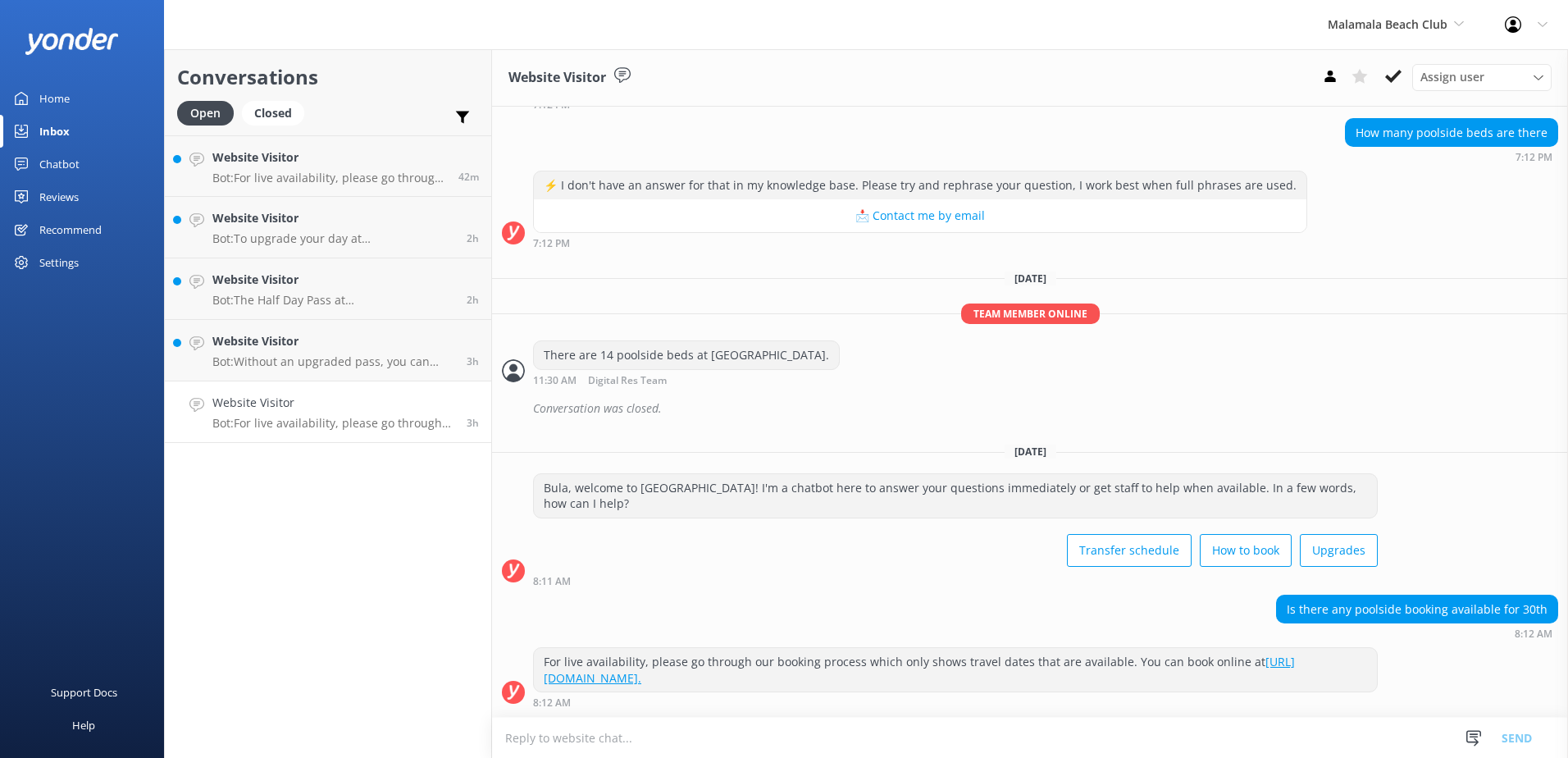
scroll to position [2122, 0]
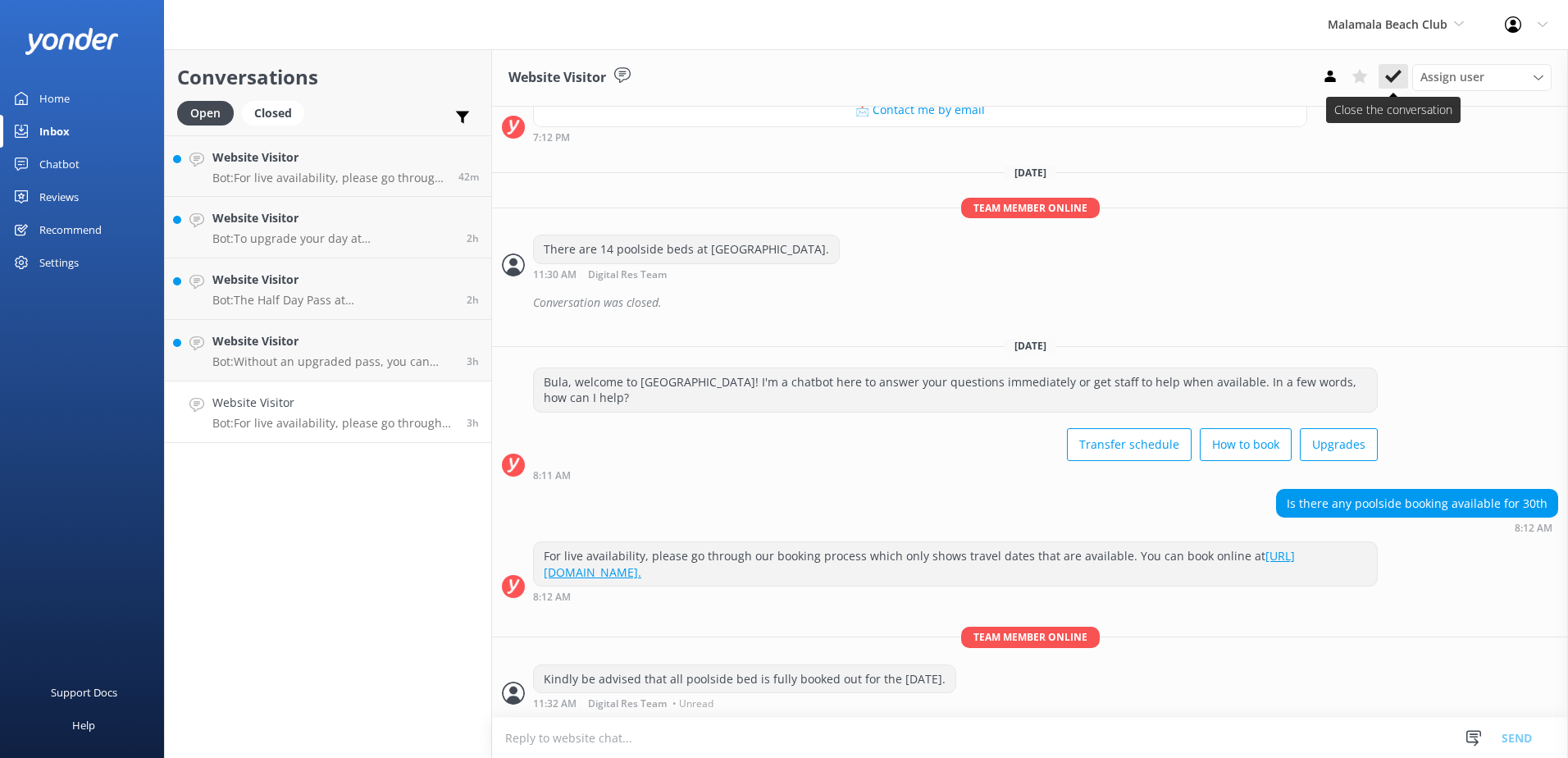
click at [1395, 80] on icon at bounding box center [1393, 76] width 16 height 16
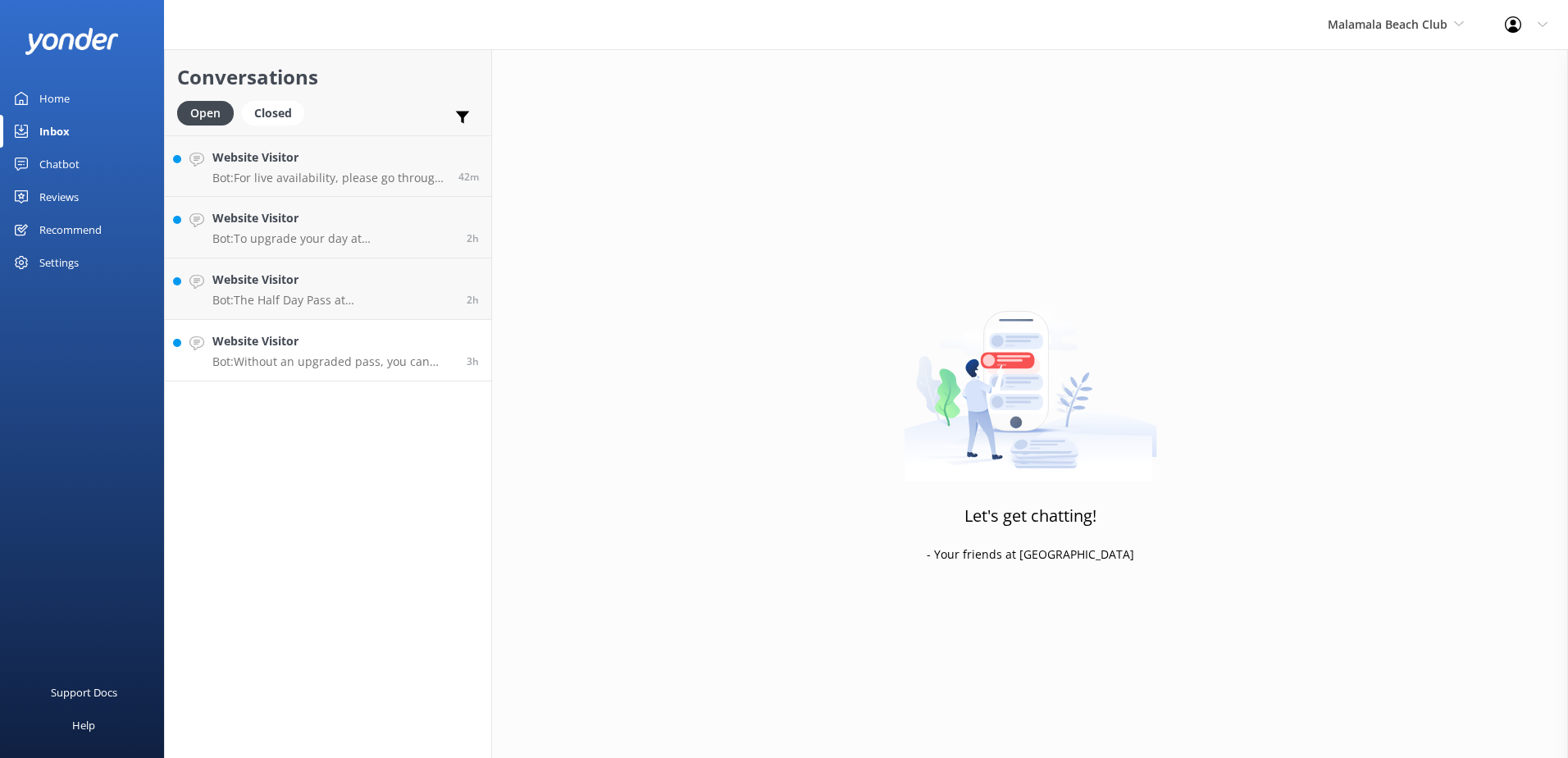
click at [341, 357] on p "Bot: Without an upgraded pass, you can enjoy the general seating areas availabl…" at bounding box center [334, 362] width 242 height 15
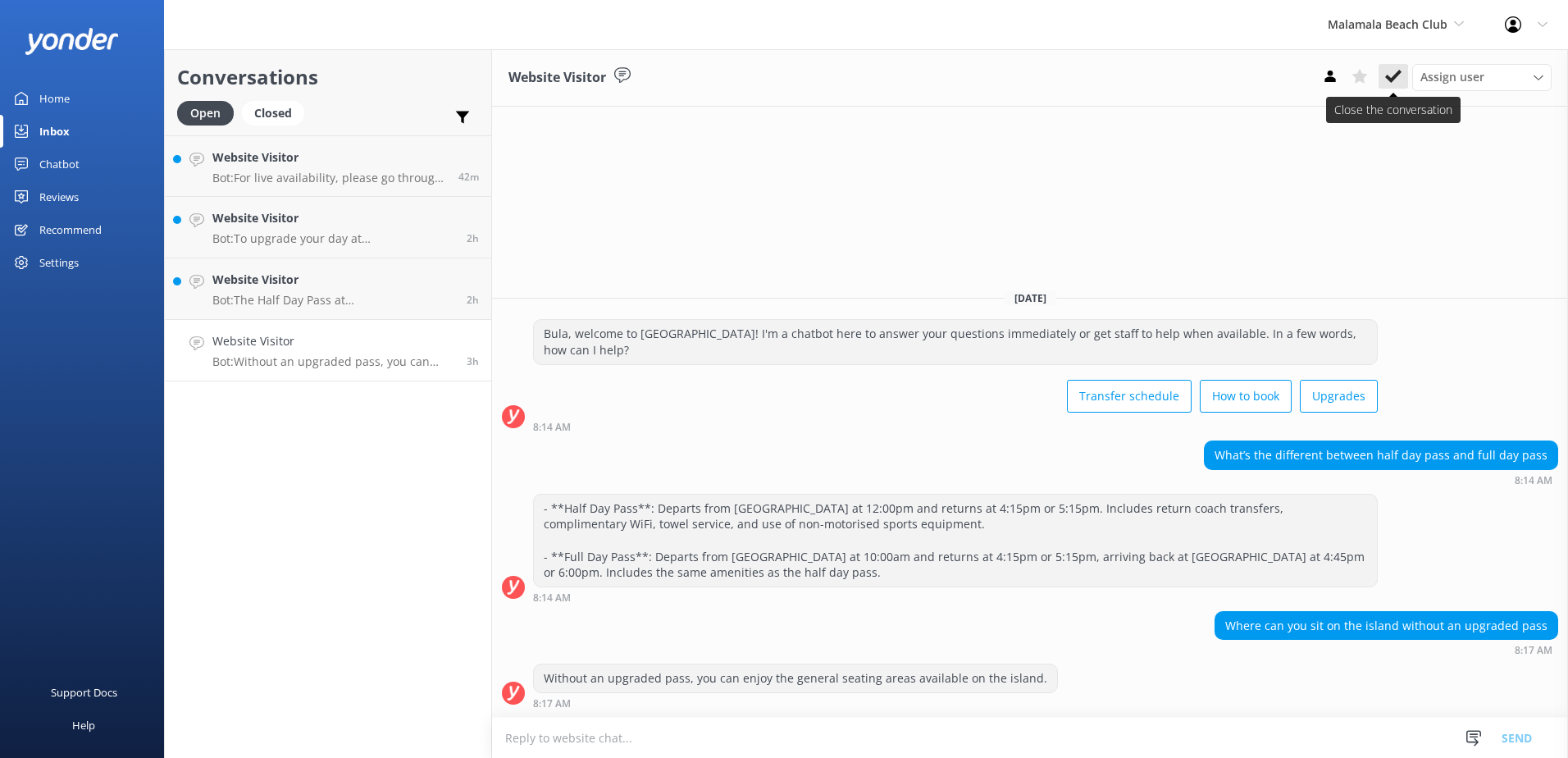
click at [1400, 76] on icon at bounding box center [1393, 76] width 16 height 16
click at [342, 287] on h4 "Website Visitor" at bounding box center [334, 279] width 242 height 18
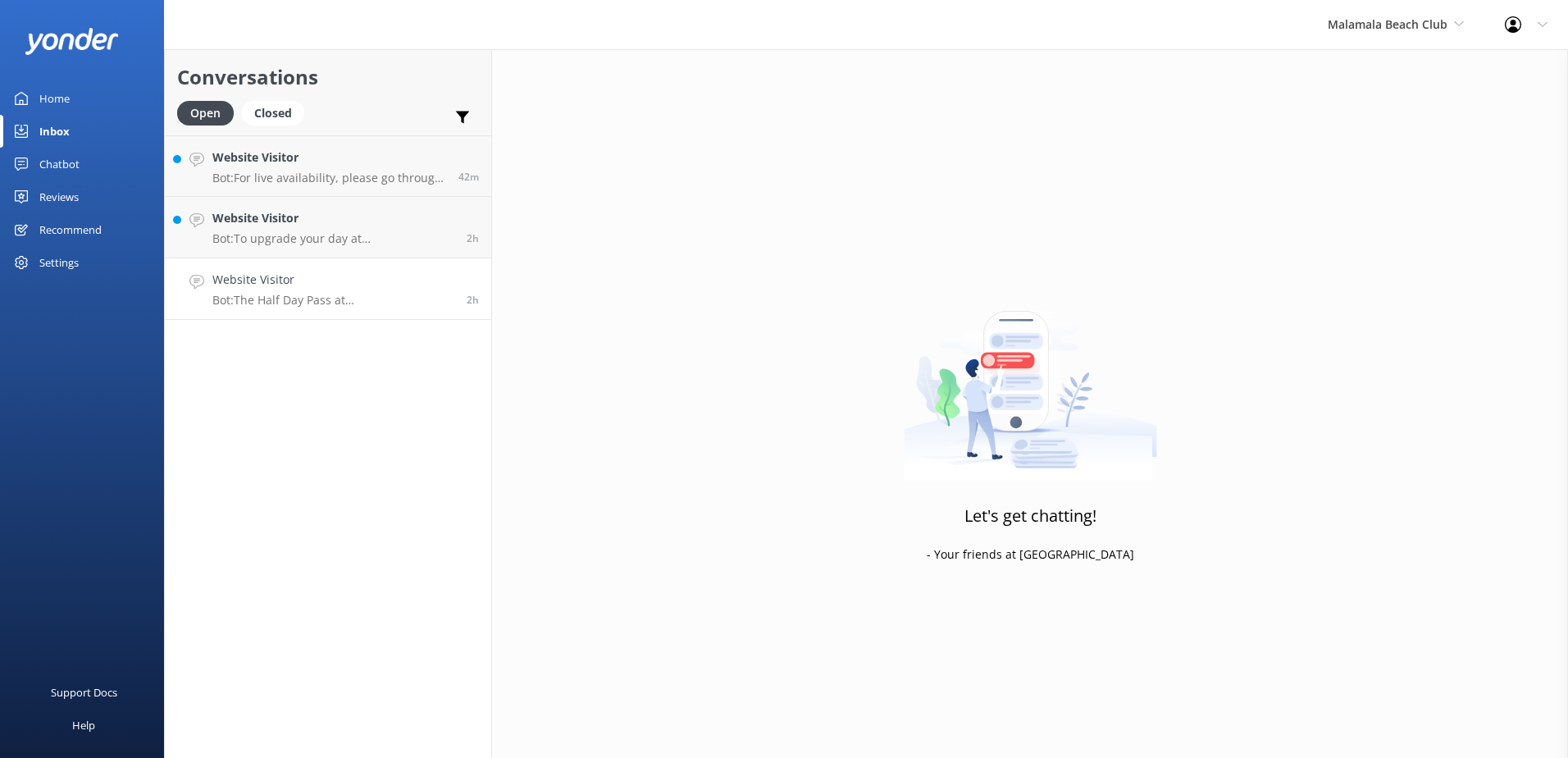
click at [342, 290] on div "Website Visitor Bot: The Half Day Pass at [GEOGRAPHIC_DATA] departs from [GEOGR…" at bounding box center [334, 289] width 242 height 36
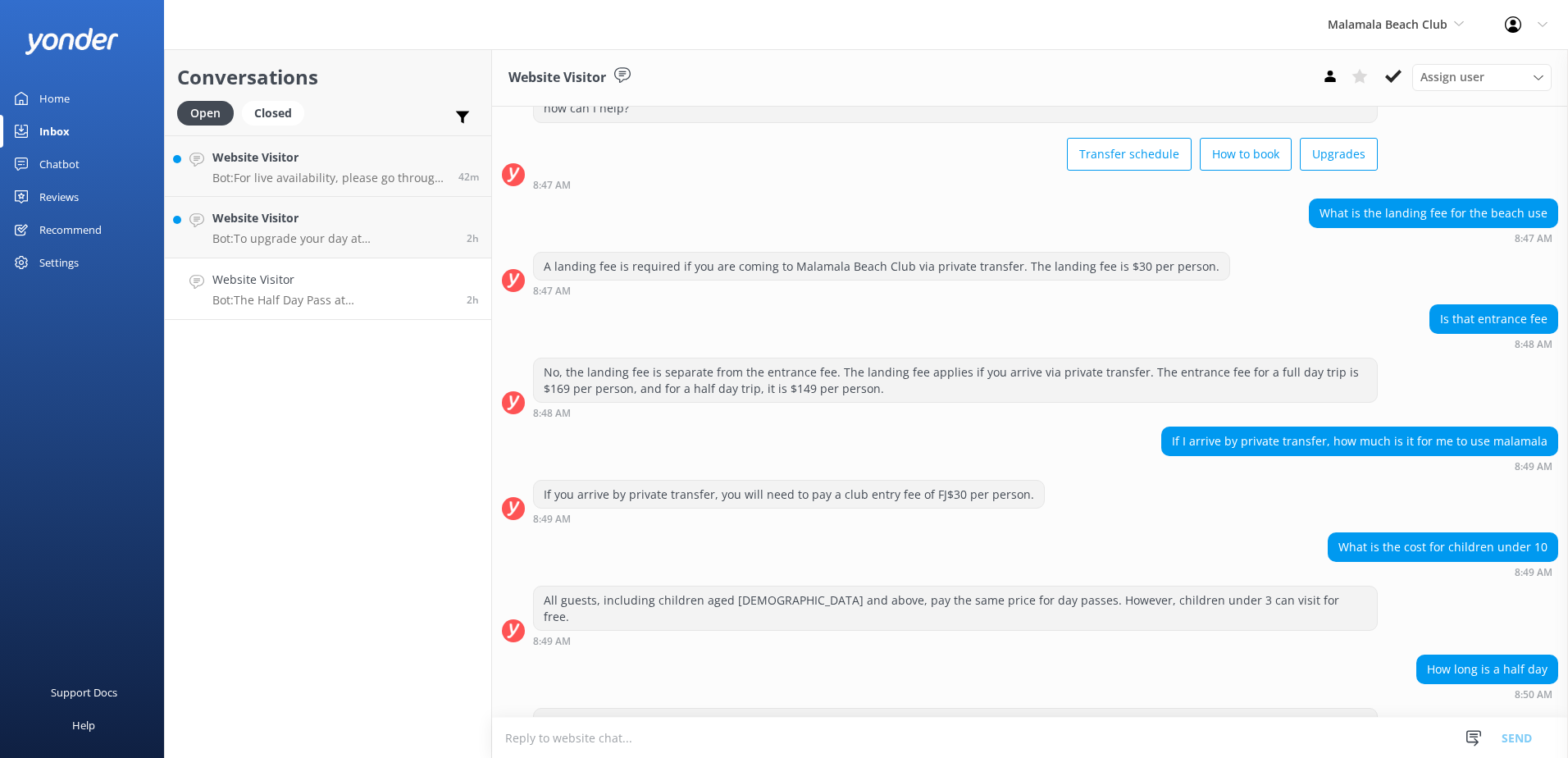
scroll to position [100, 0]
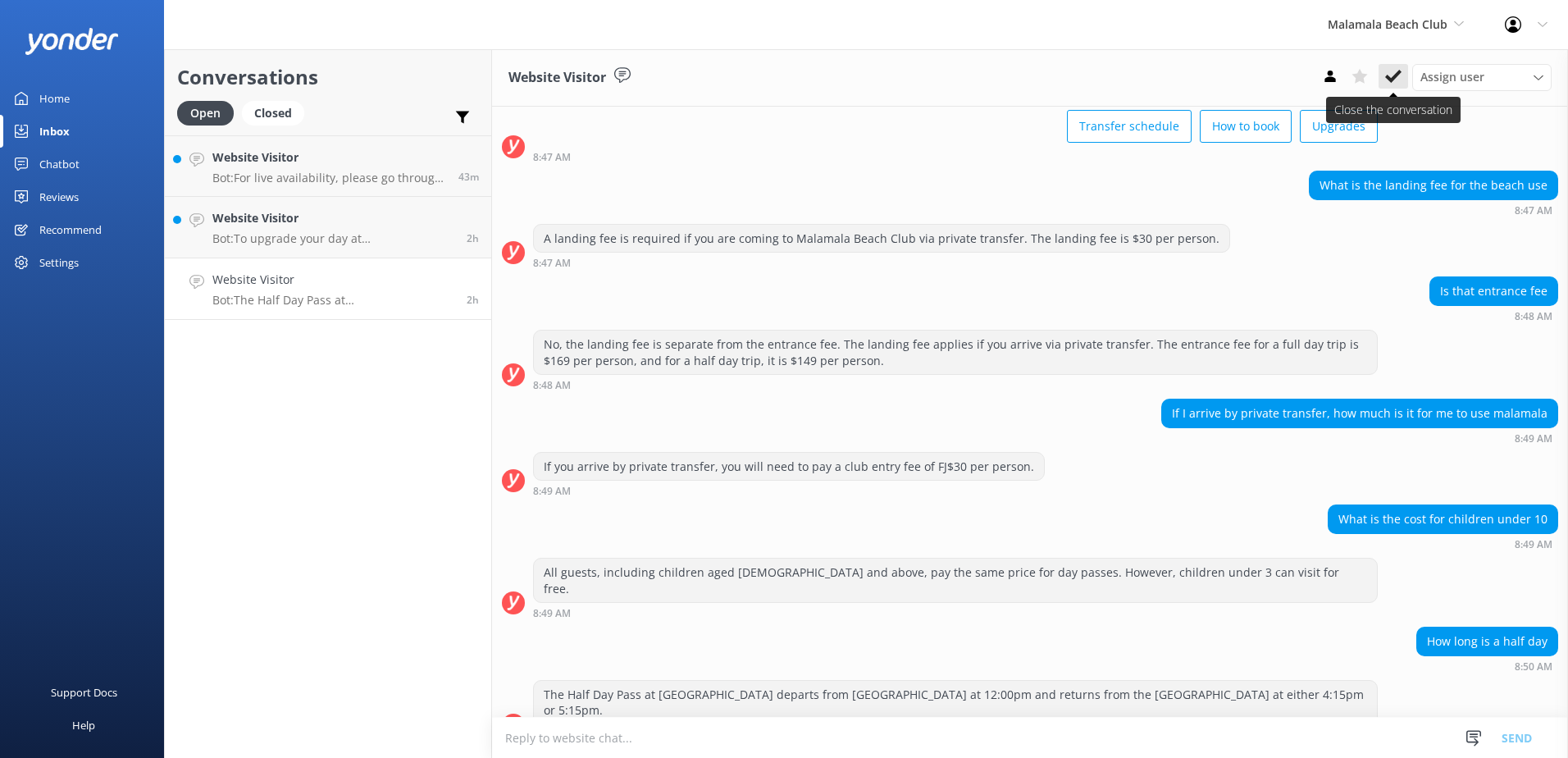
click at [1380, 73] on button at bounding box center [1393, 76] width 29 height 24
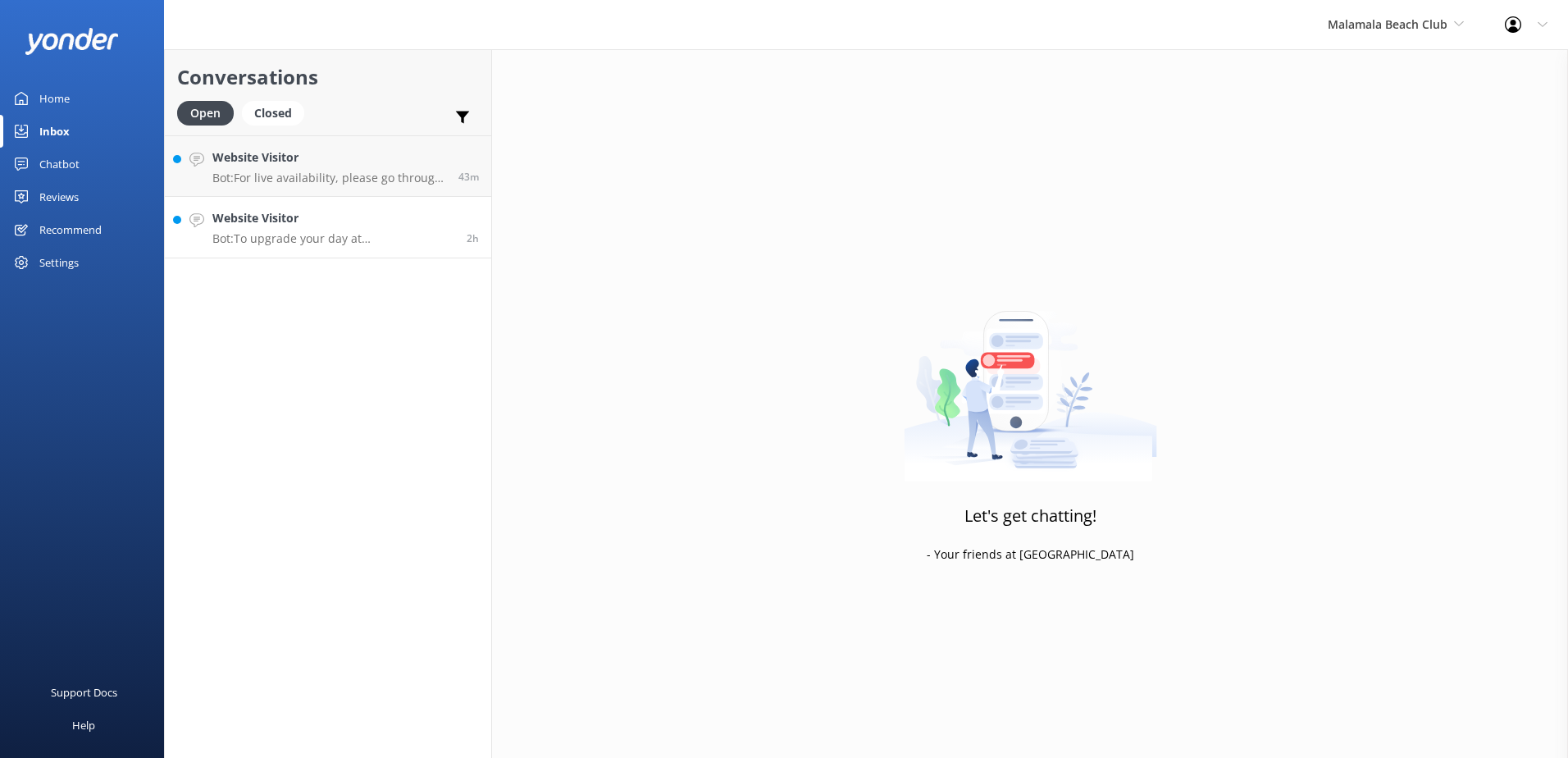
click at [310, 231] on p "Bot: To upgrade your day at [GEOGRAPHIC_DATA], we offer poolside day beds and c…" at bounding box center [334, 239] width 242 height 15
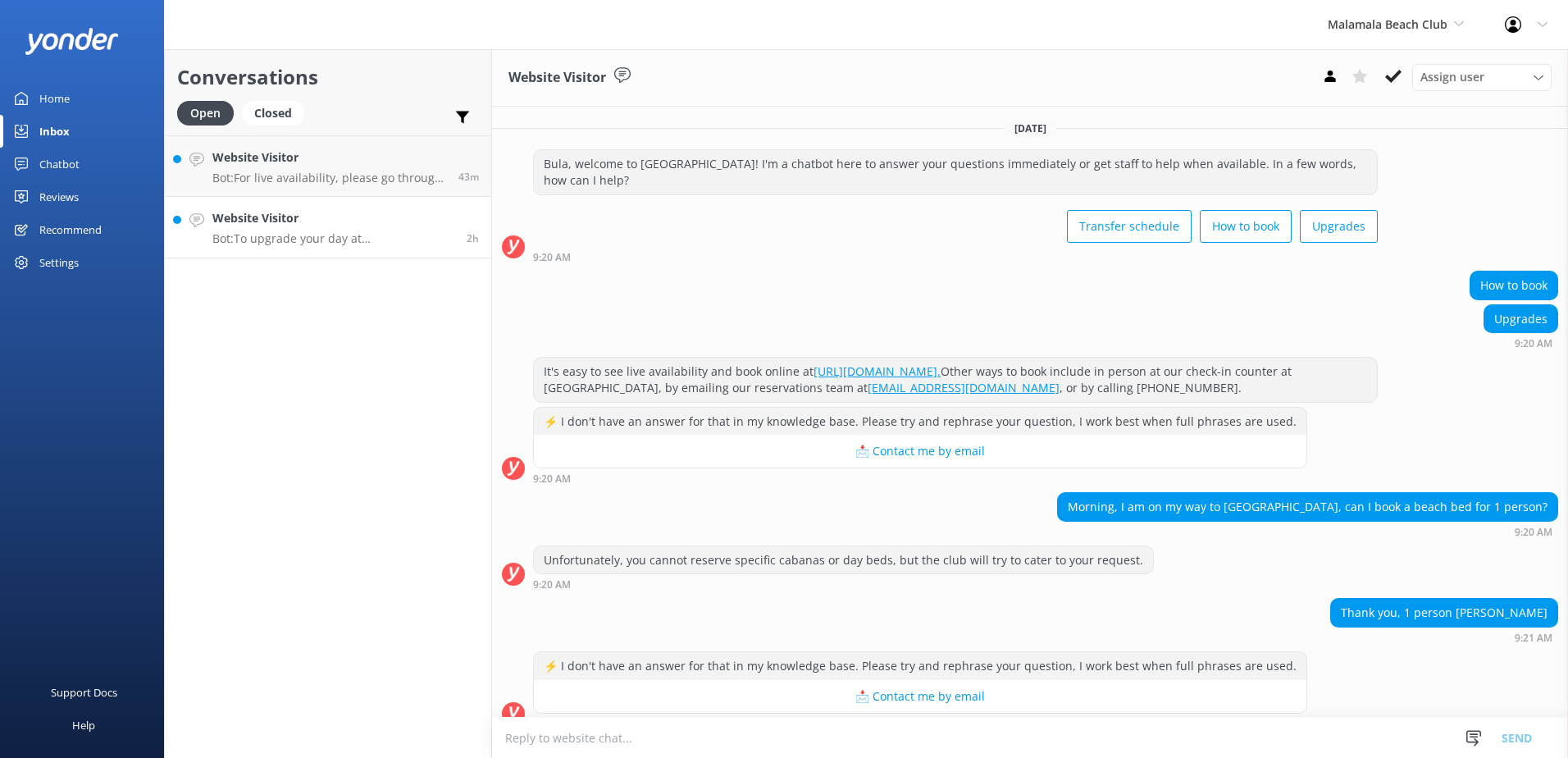
scroll to position [142, 0]
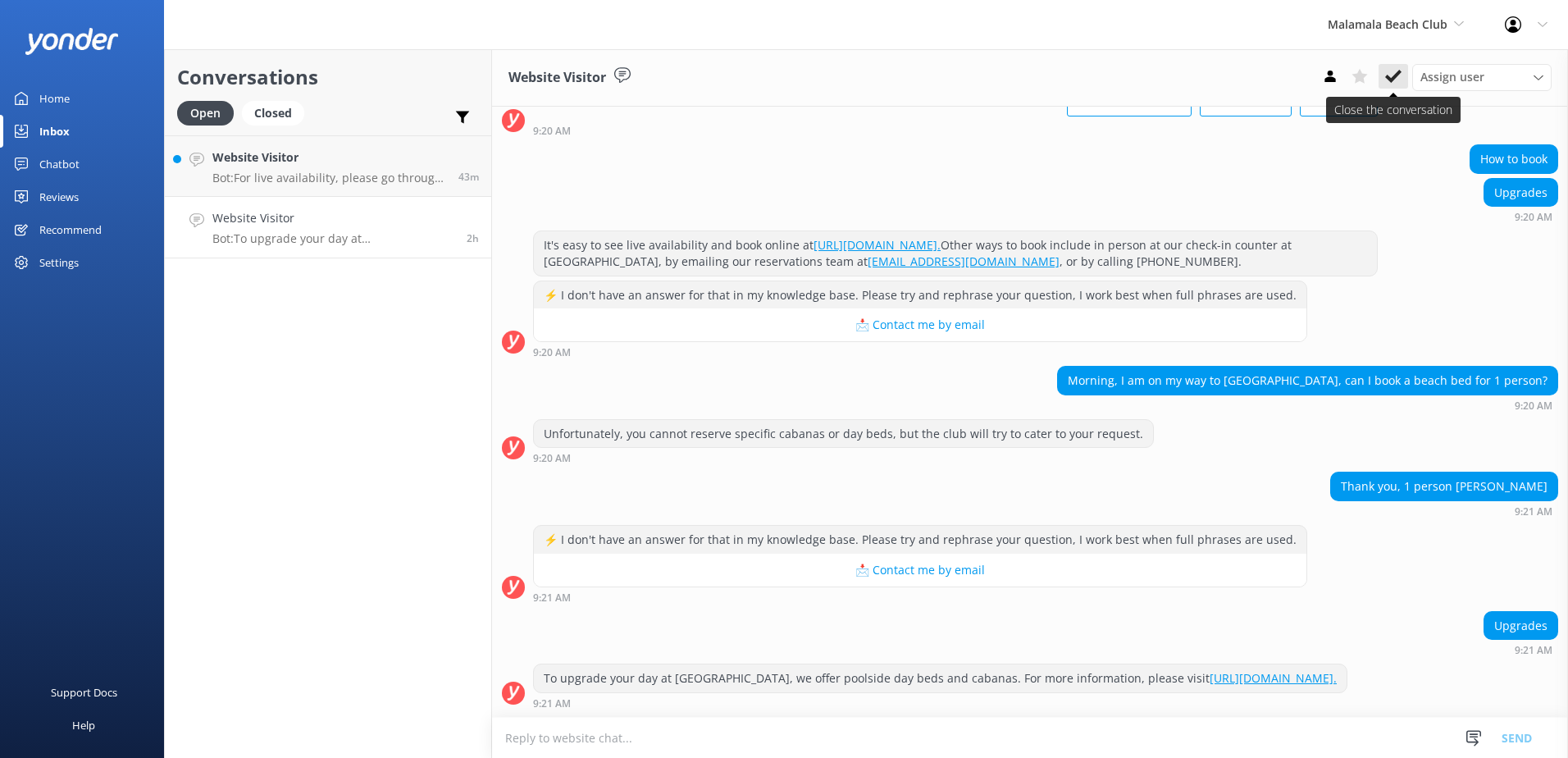
click at [1401, 75] on icon at bounding box center [1393, 76] width 16 height 16
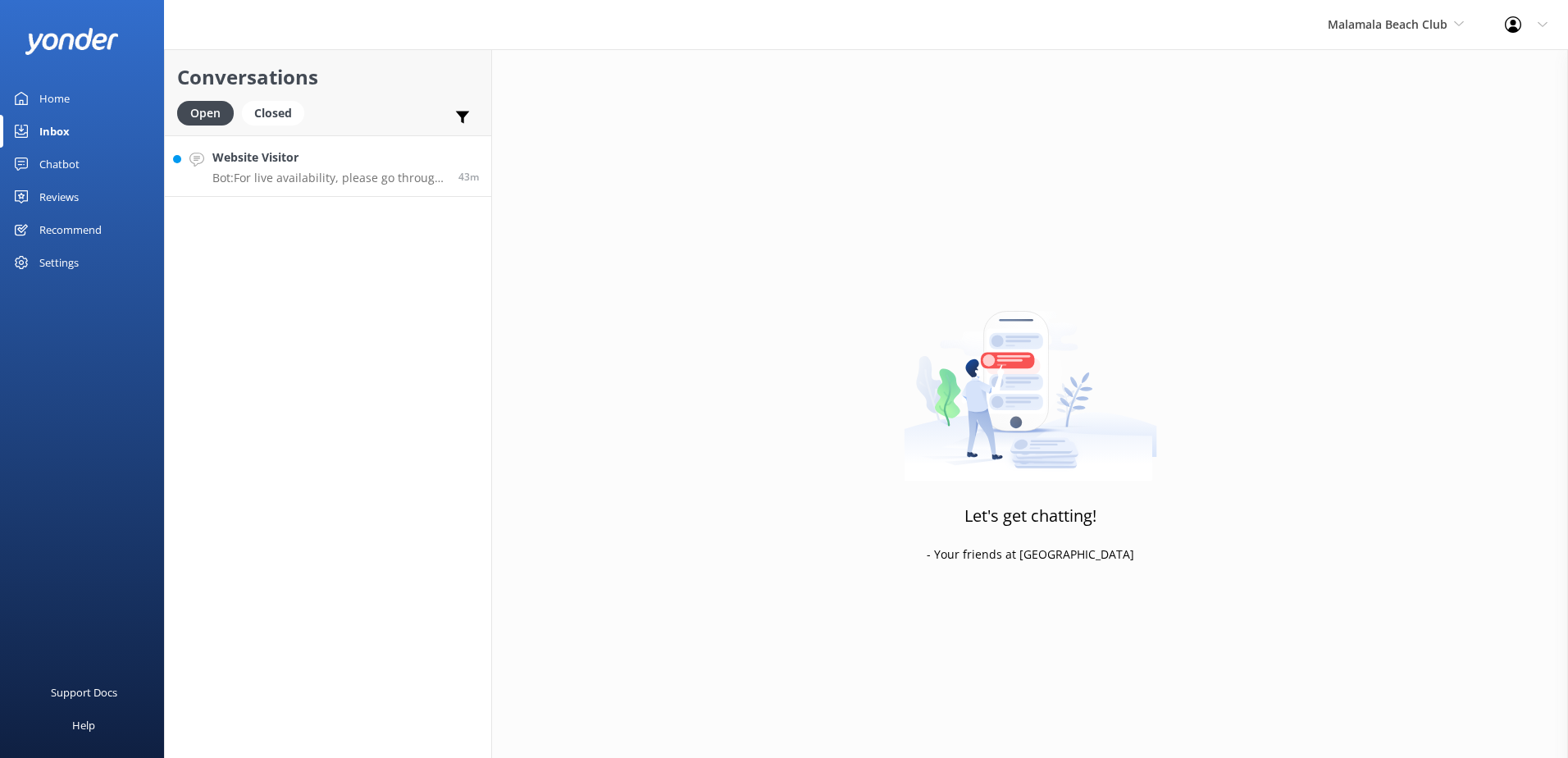
click at [320, 166] on h4 "Website Visitor" at bounding box center [330, 156] width 234 height 18
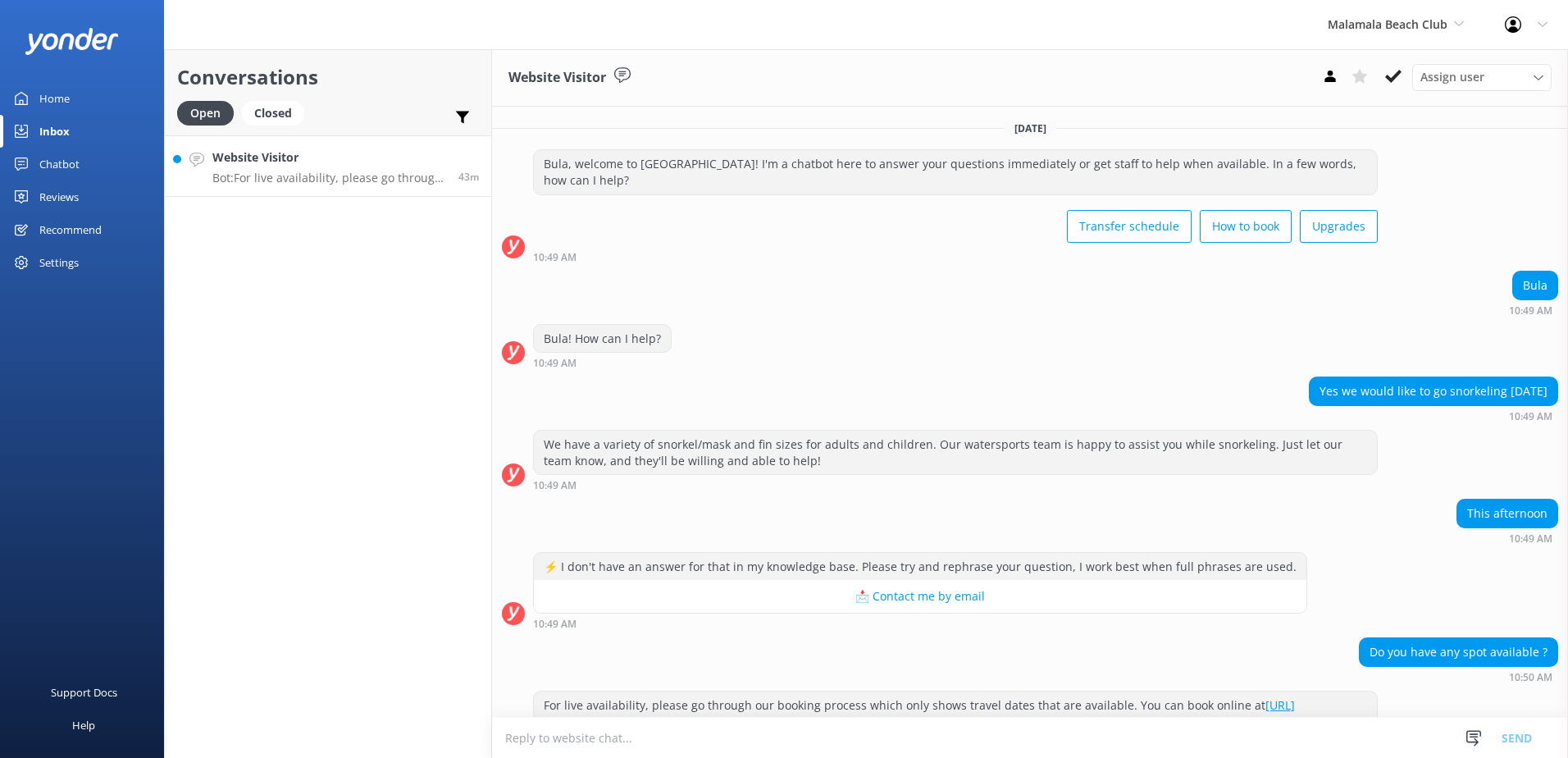
scroll to position [43, 0]
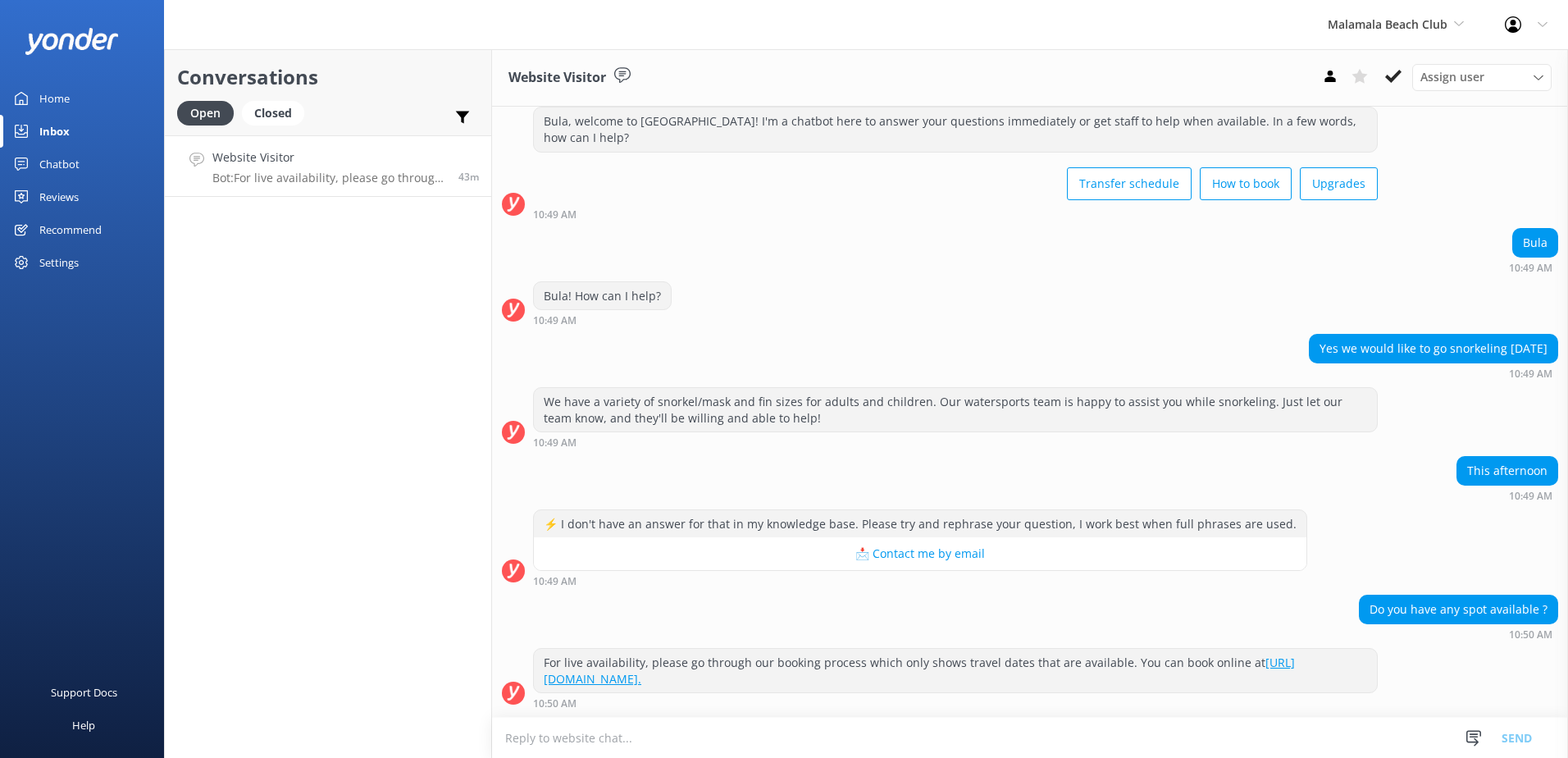
click at [762, 685] on link "[URL][DOMAIN_NAME]." at bounding box center [919, 671] width 751 height 32
drag, startPoint x: 785, startPoint y: 681, endPoint x: 537, endPoint y: 665, distance: 248.5
click at [537, 665] on div "For live availability, please go through our booking process which only shows t…" at bounding box center [956, 671] width 843 height 44
click at [772, 723] on textarea at bounding box center [1030, 738] width 1076 height 40
click at [730, 724] on textarea at bounding box center [1030, 738] width 1076 height 40
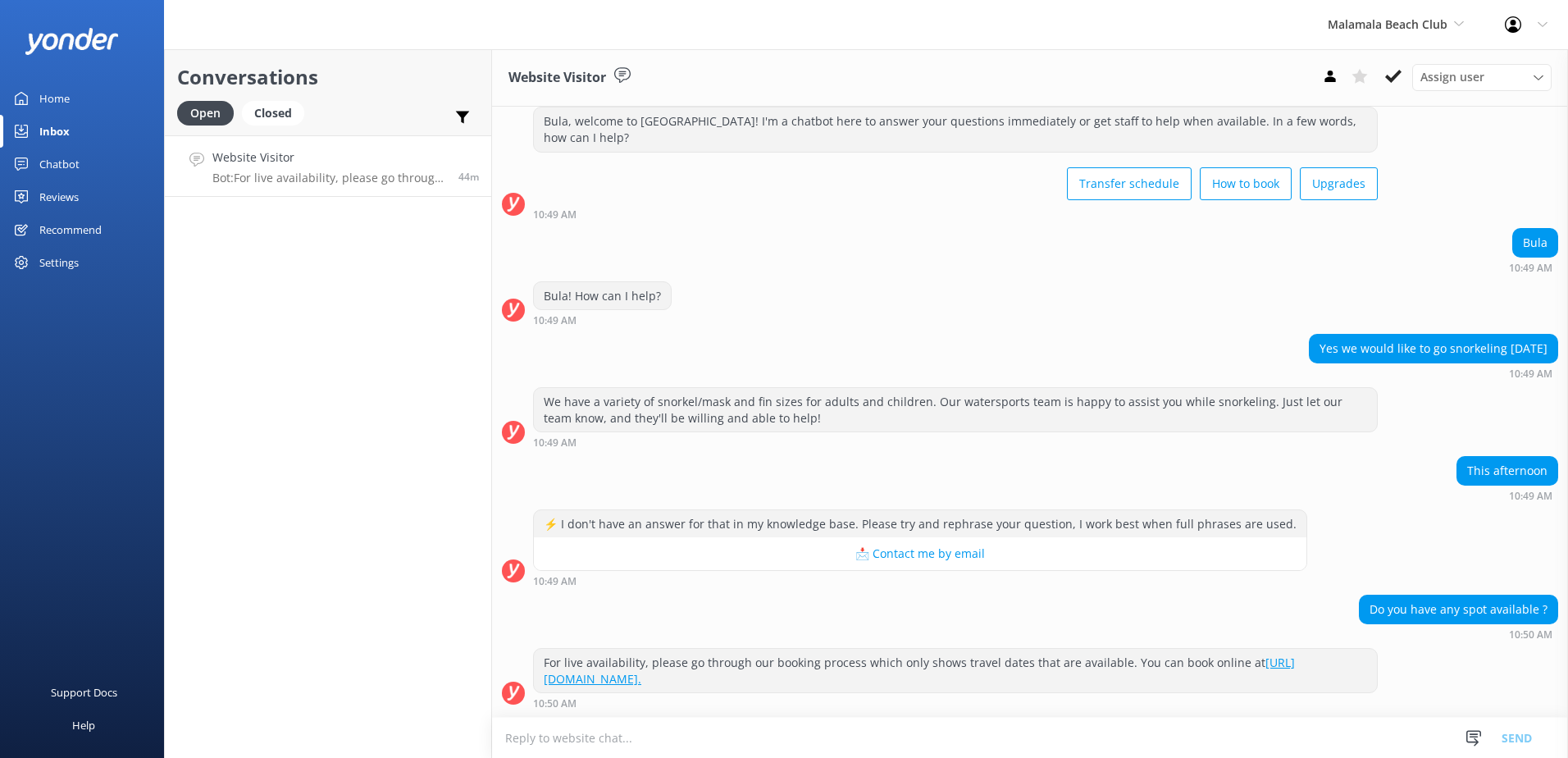
paste textarea "Please contact & liaise directly with our South Sea Cruises Reservations team, …"
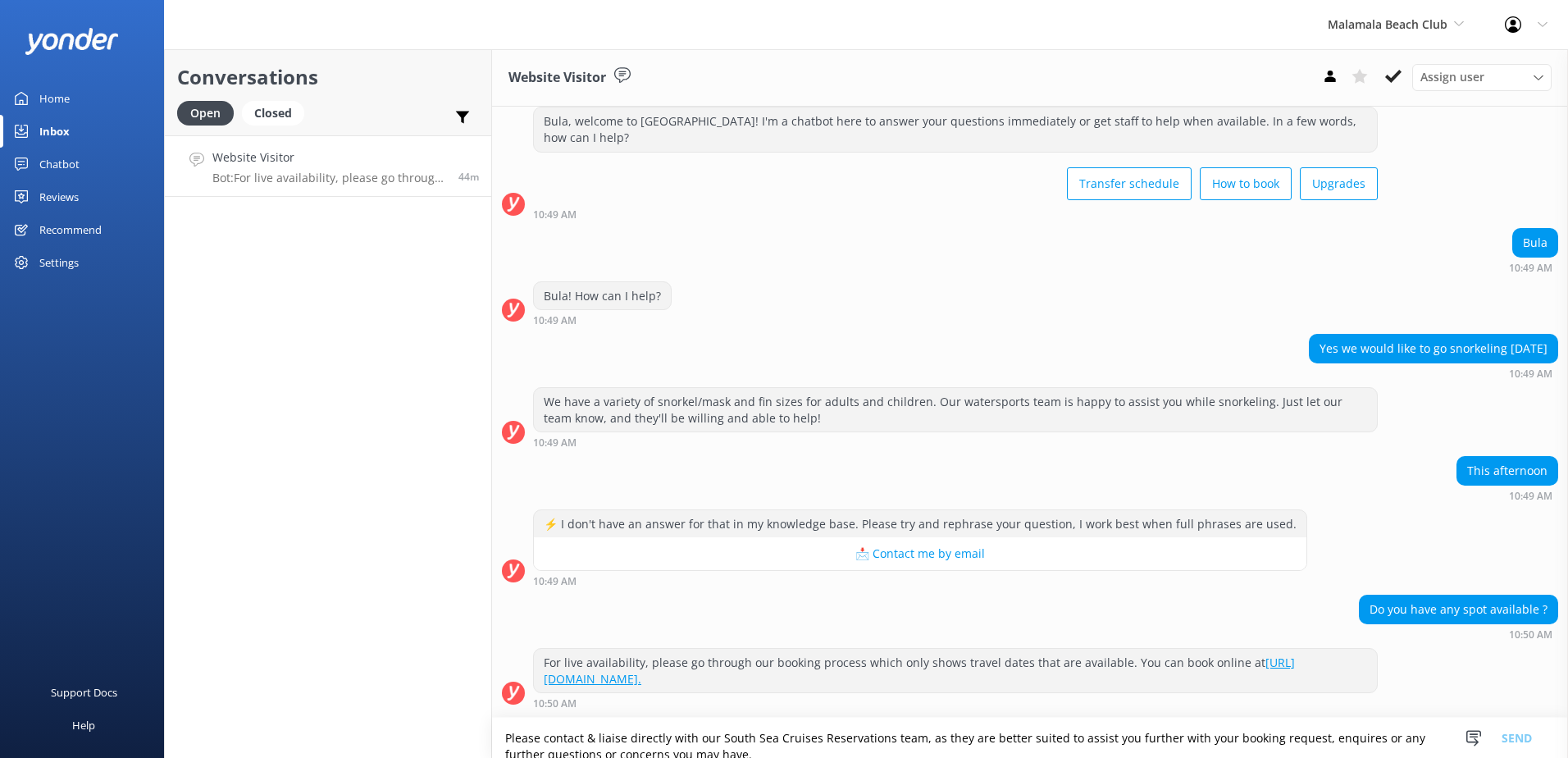
scroll to position [108, 0]
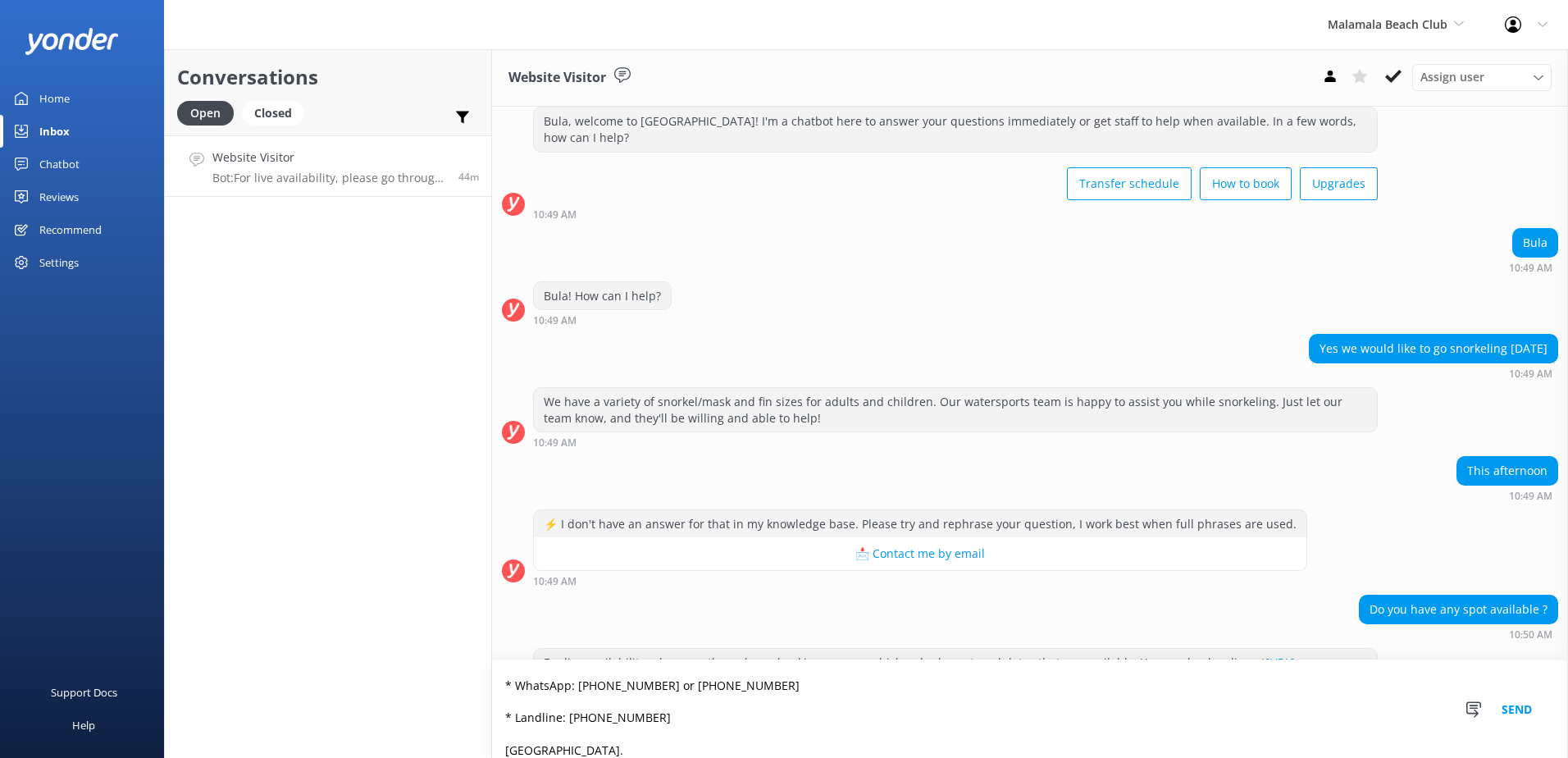
type textarea "Please contact & liaise directly with our South Sea Cruises Reservations team, …"
click at [1505, 705] on button "Send" at bounding box center [1517, 709] width 61 height 98
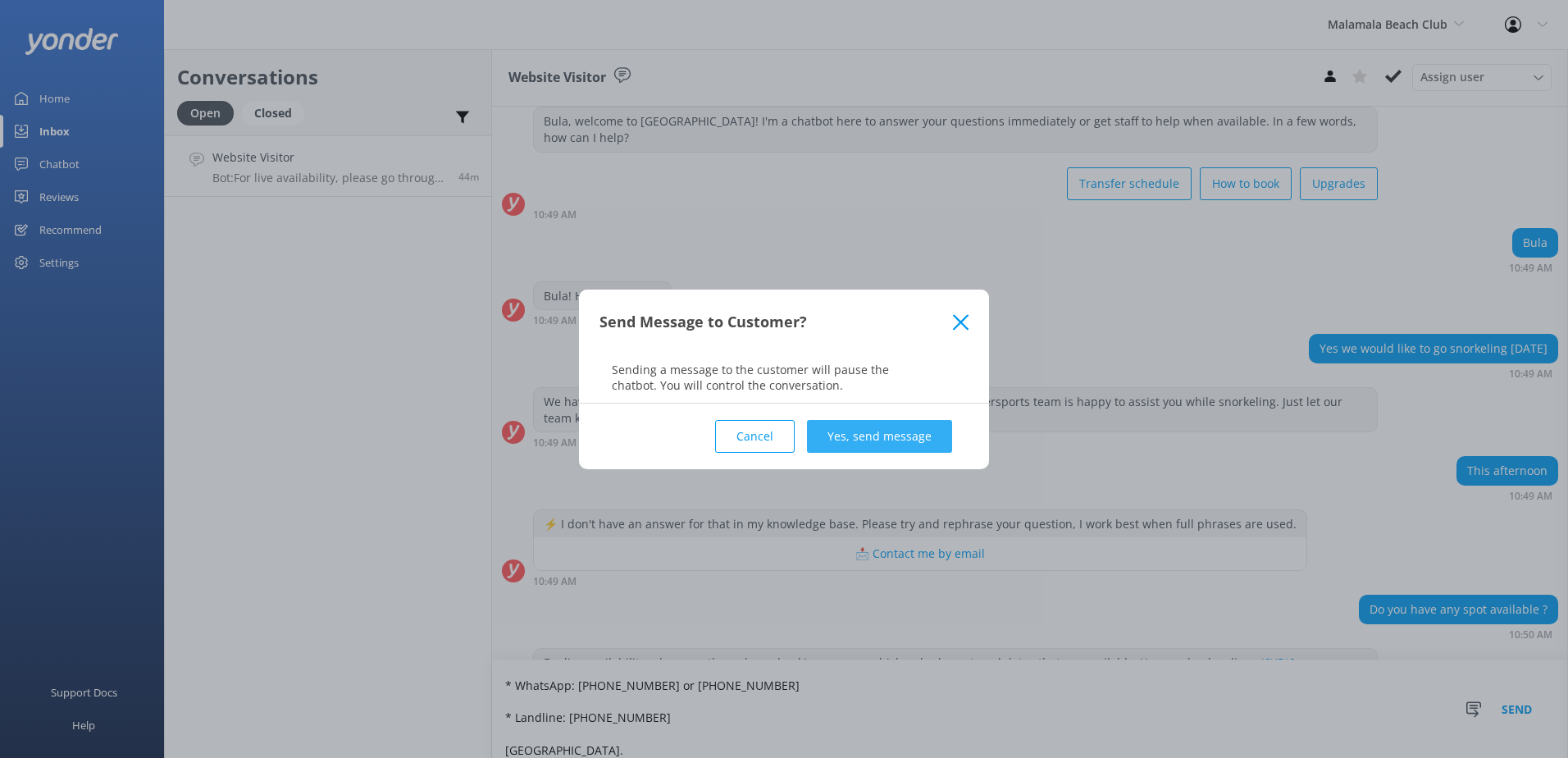
click at [913, 422] on button "Yes, send message" at bounding box center [879, 436] width 146 height 33
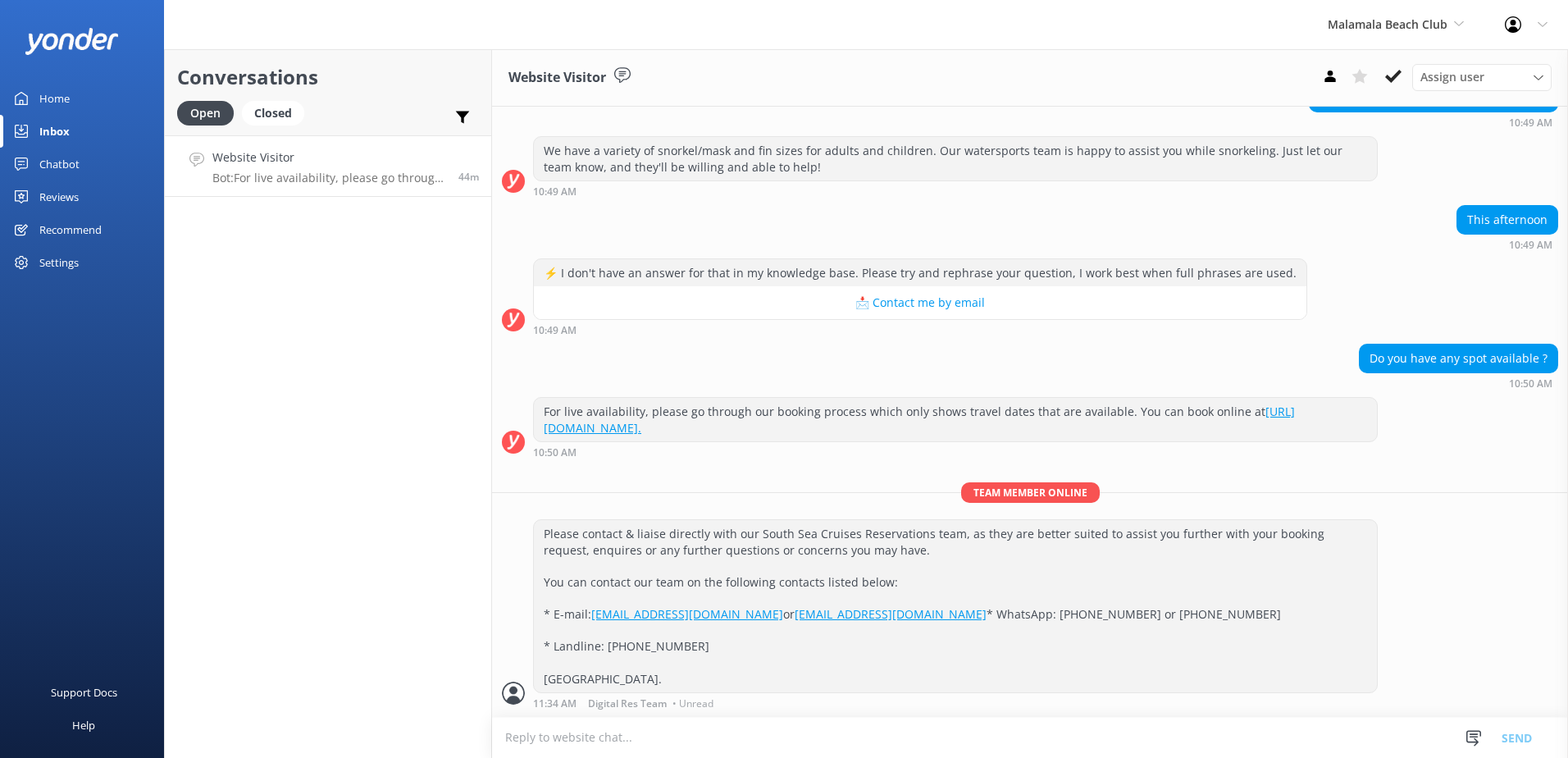
scroll to position [326, 0]
click at [1386, 82] on icon at bounding box center [1393, 76] width 16 height 16
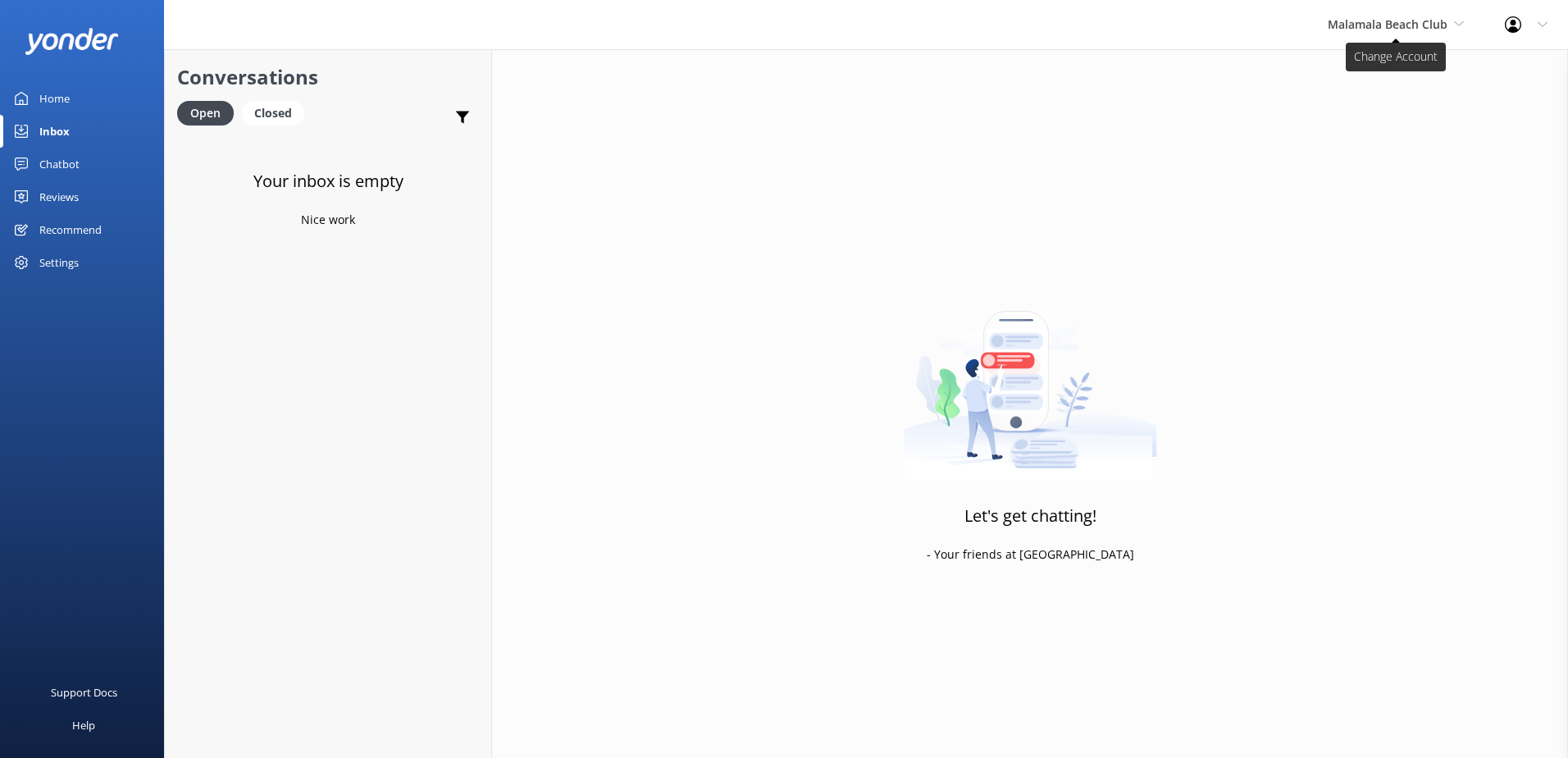
click at [1372, 21] on span "Malamala Beach Club" at bounding box center [1388, 24] width 119 height 16
click at [1385, 179] on link "Awesome Adventures Fiji" at bounding box center [1389, 187] width 164 height 40
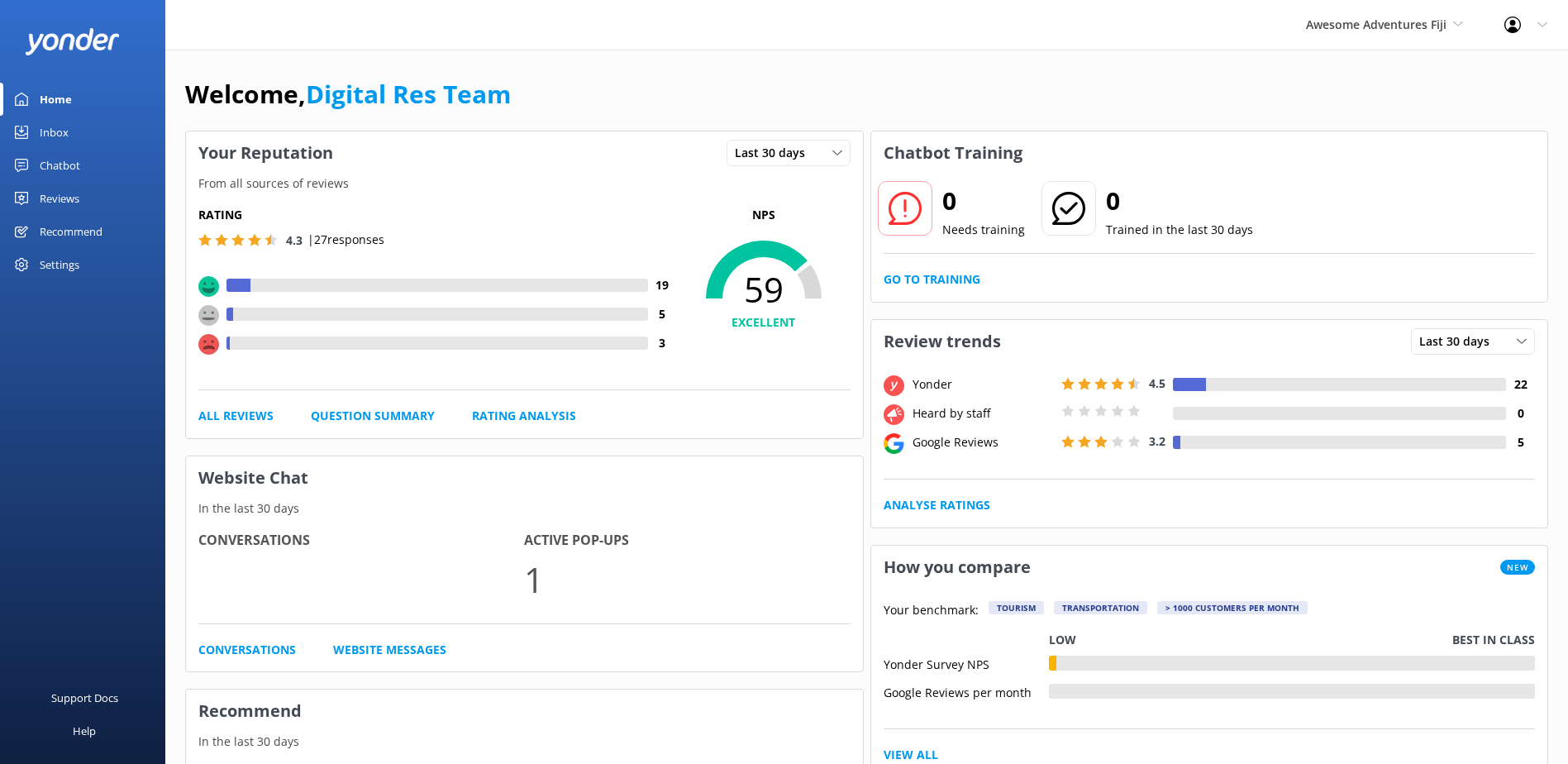
click at [86, 142] on link "Inbox" at bounding box center [82, 131] width 165 height 33
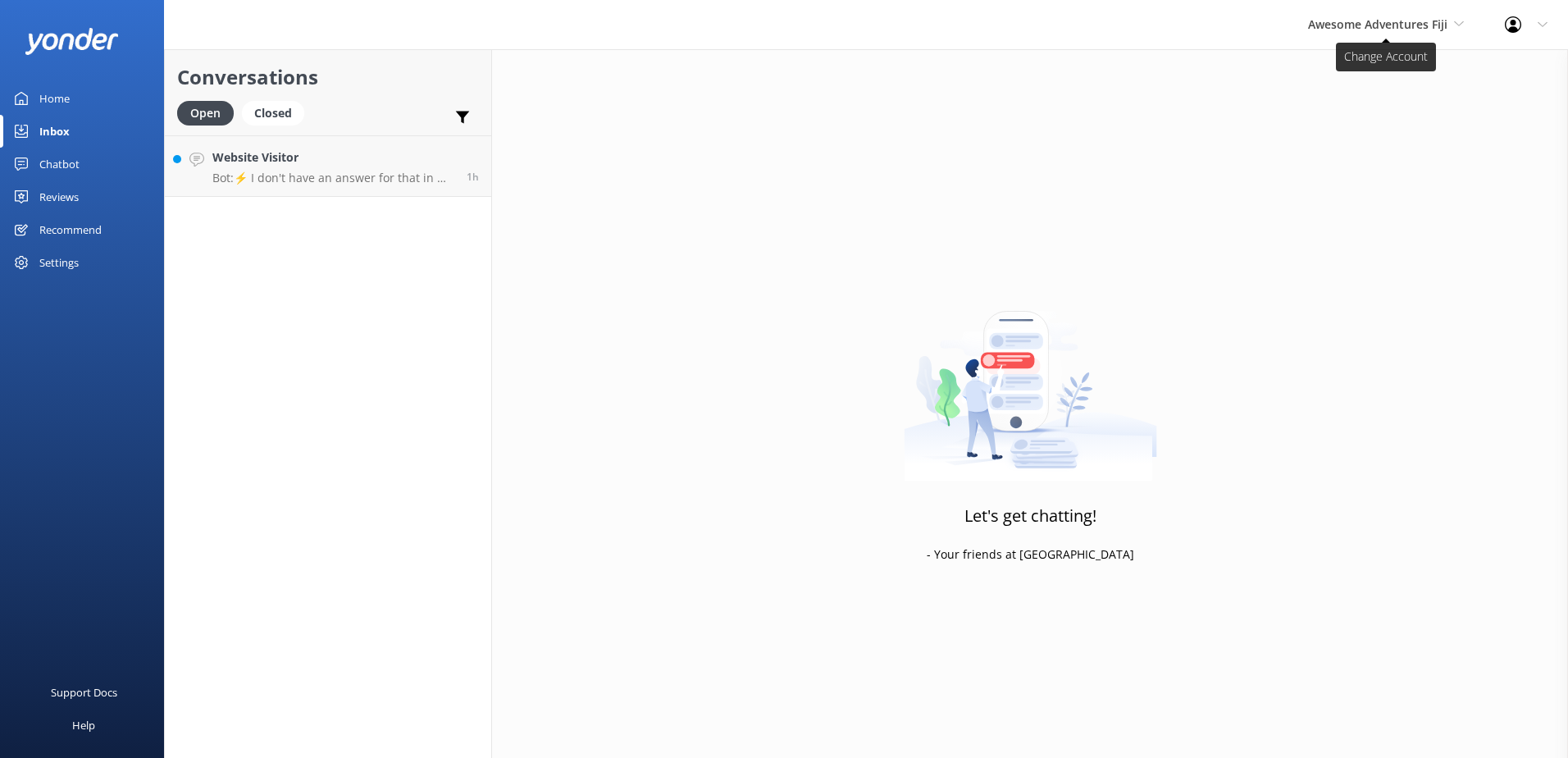
click at [1383, 28] on span "Awesome Adventures Fiji" at bounding box center [1378, 24] width 140 height 16
click at [331, 189] on link "Website Visitor Bot: ⚡ I don't have an answer for that in my knowledge base. Pl…" at bounding box center [328, 166] width 326 height 61
